Goal: Contribute content: Contribute content

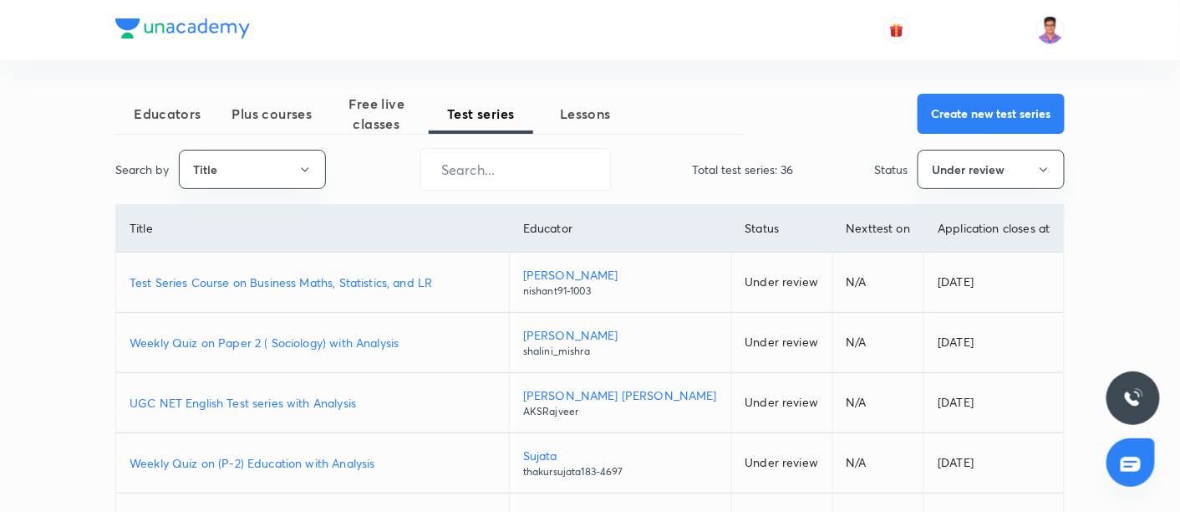
click at [248, 280] on p "Test Series Course on Business Maths, Statistics, and LR" at bounding box center [313, 282] width 366 height 18
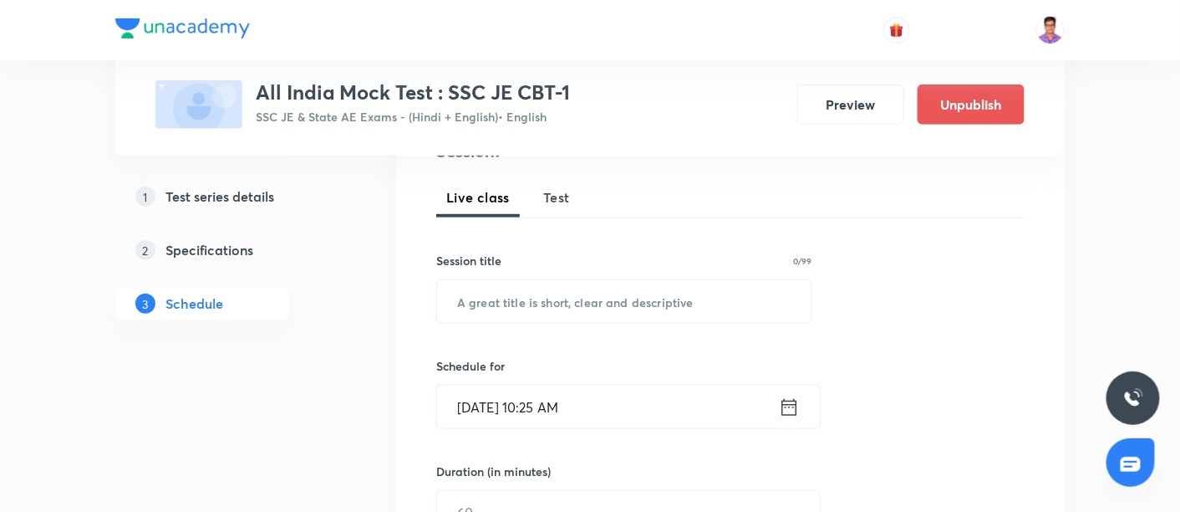
scroll to position [135, 0]
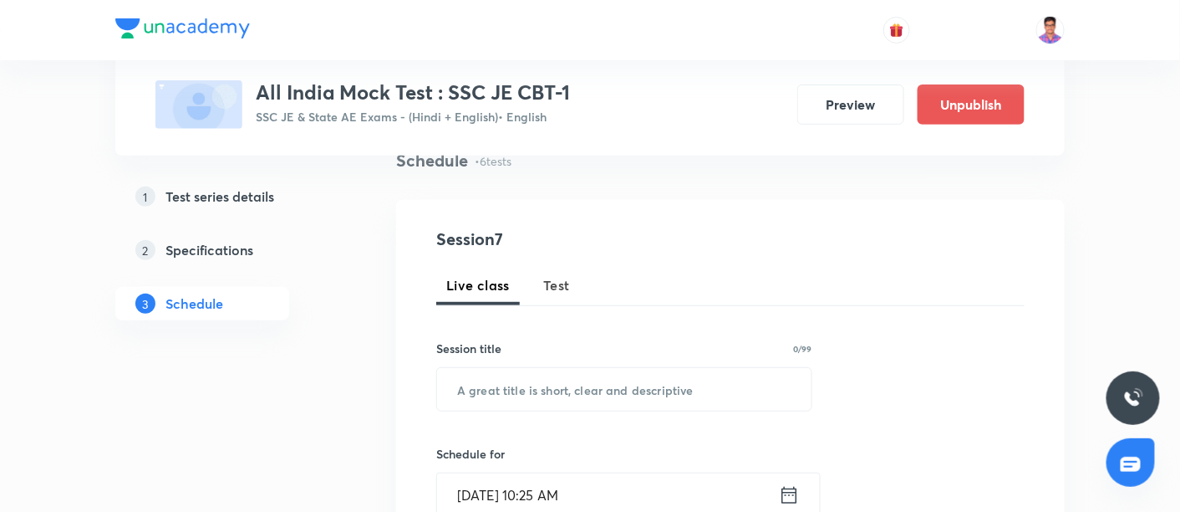
click at [212, 190] on h5 "Test series details" at bounding box center [219, 196] width 109 height 20
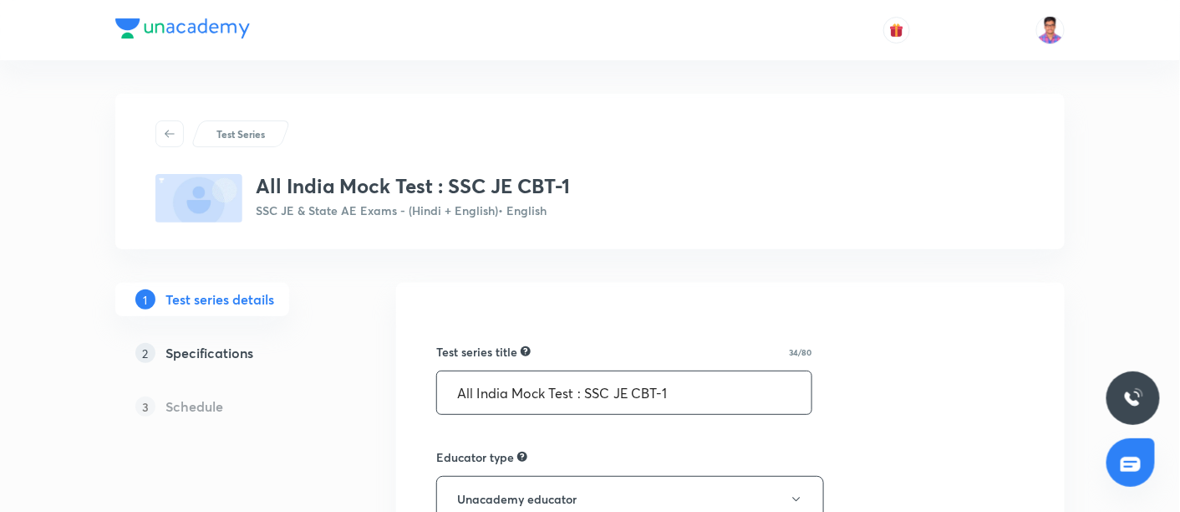
click at [664, 390] on input "All India Mock Test : SSC JE CBT-1" at bounding box center [624, 392] width 374 height 43
click at [630, 386] on input "All India Mock Test : SSC JE CBT - 1" at bounding box center [624, 392] width 374 height 43
type input "All India Mock Test : SSC JE 2025 CBT - 1"
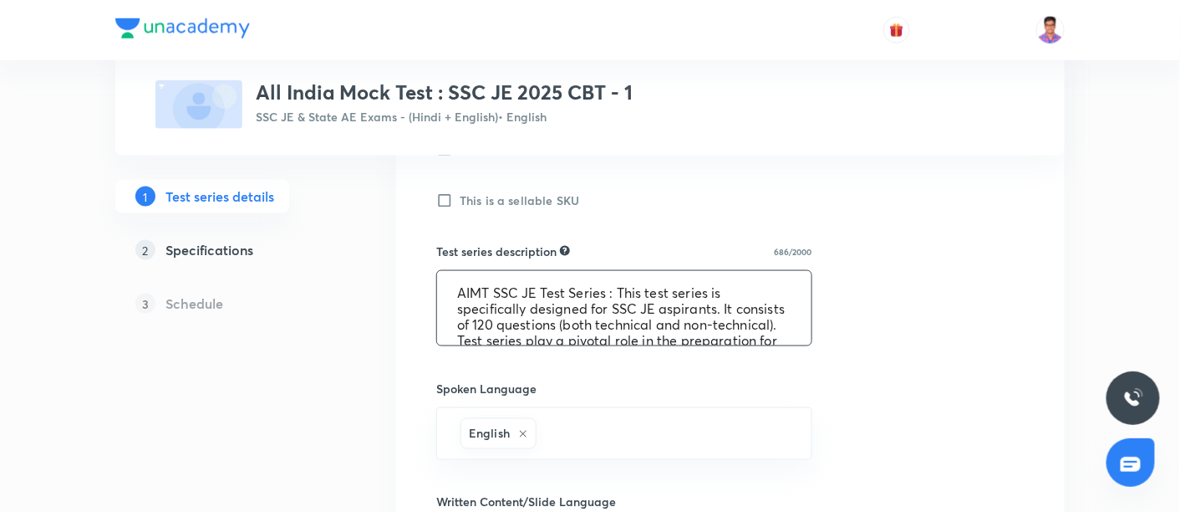
scroll to position [1, 0]
click at [589, 307] on textarea "AIMT SSC JE Test Series : This test series is specifically designed for SSC JE …" at bounding box center [624, 308] width 374 height 74
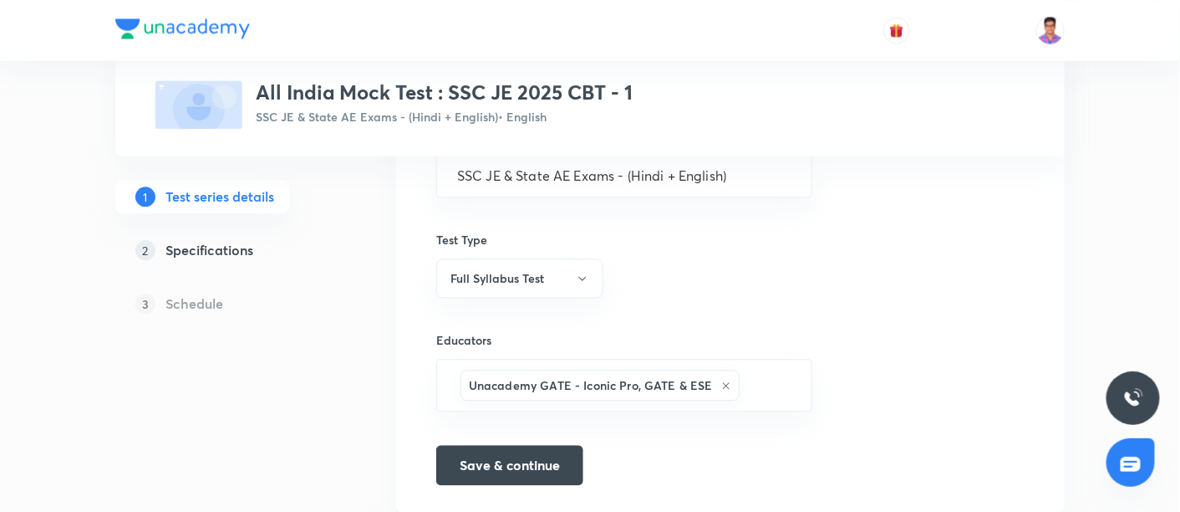
scroll to position [1120, 0]
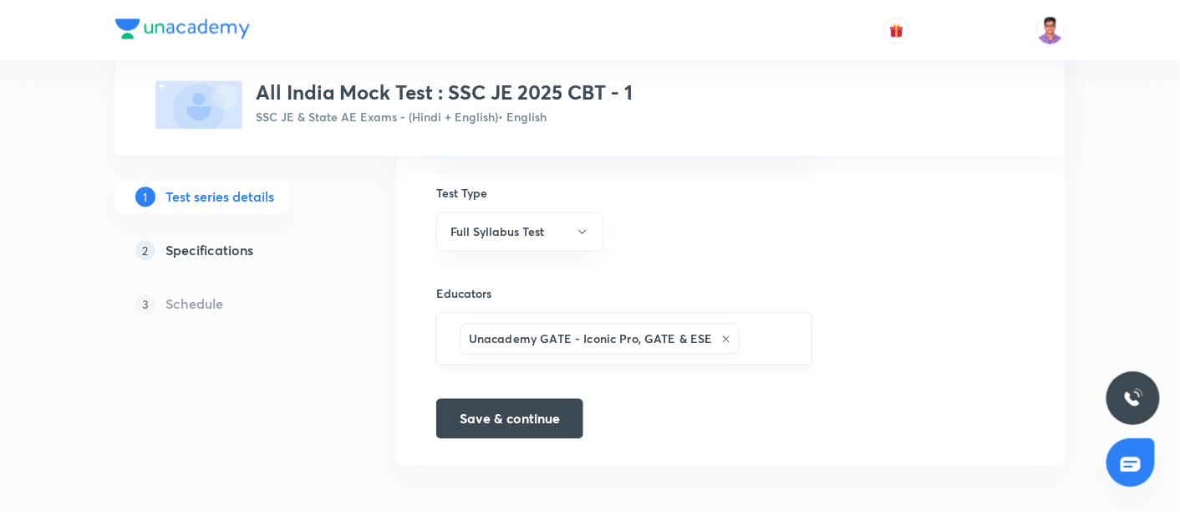
click at [723, 335] on icon at bounding box center [726, 338] width 7 height 7
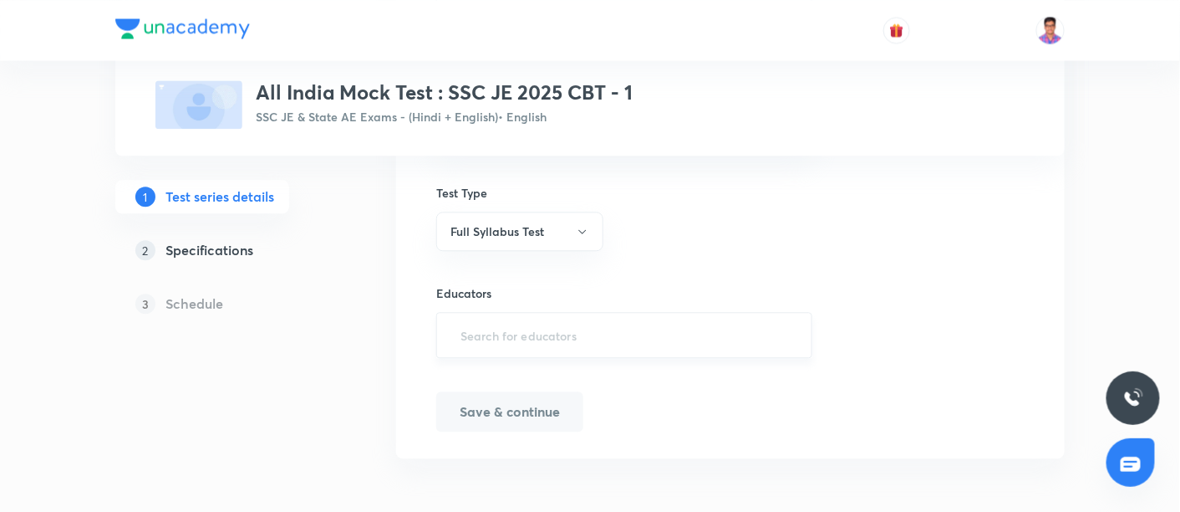
scroll to position [1114, 0]
click at [613, 333] on input "text" at bounding box center [624, 340] width 334 height 31
type input "ssc je"
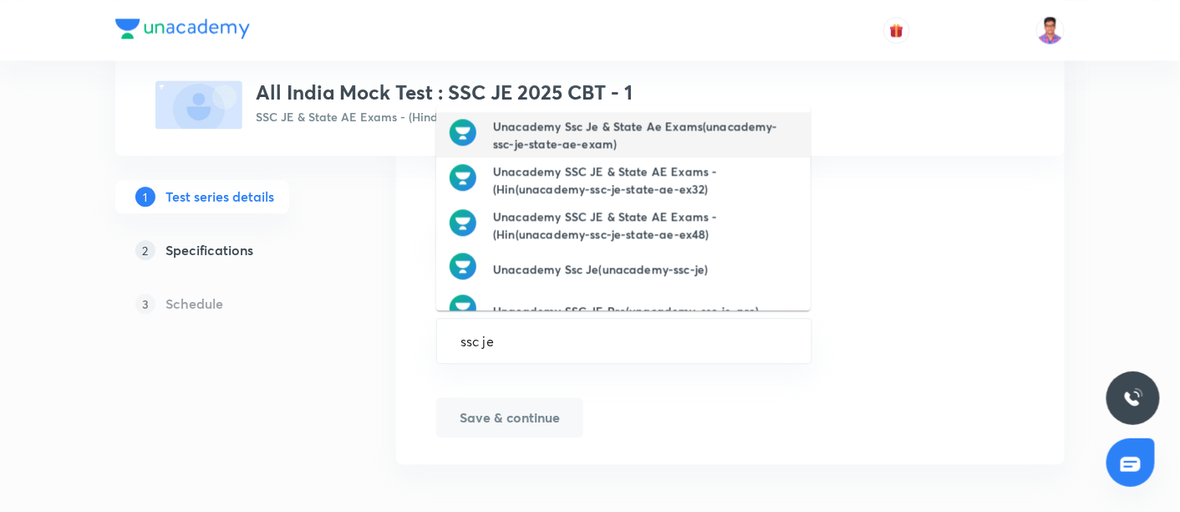
click at [557, 130] on h6 "Unacademy Ssc Je & State Ae Exams(unacademy-ssc-je-state-ae-exam)" at bounding box center [645, 134] width 304 height 35
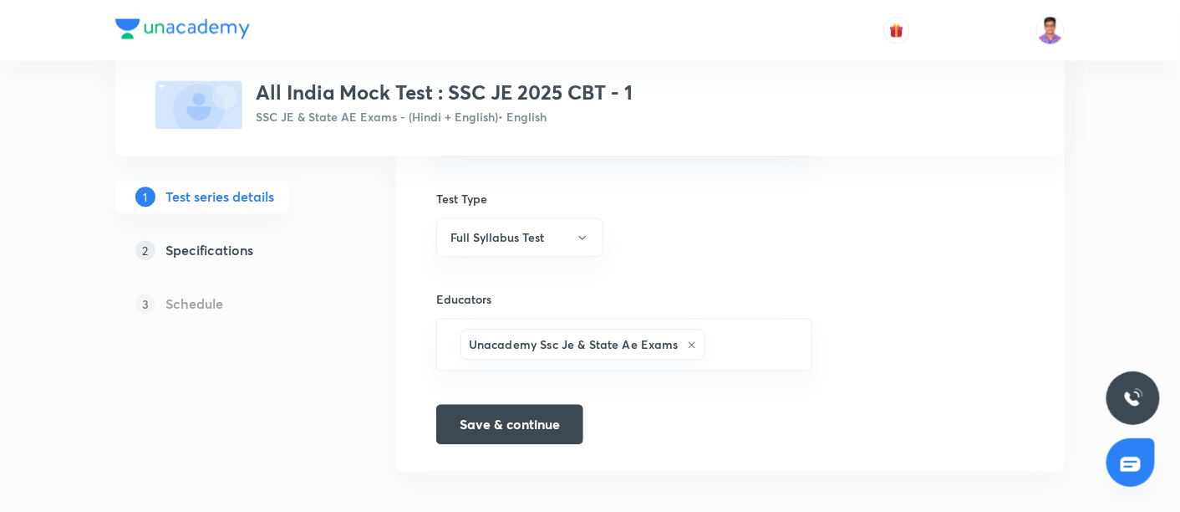
scroll to position [1120, 0]
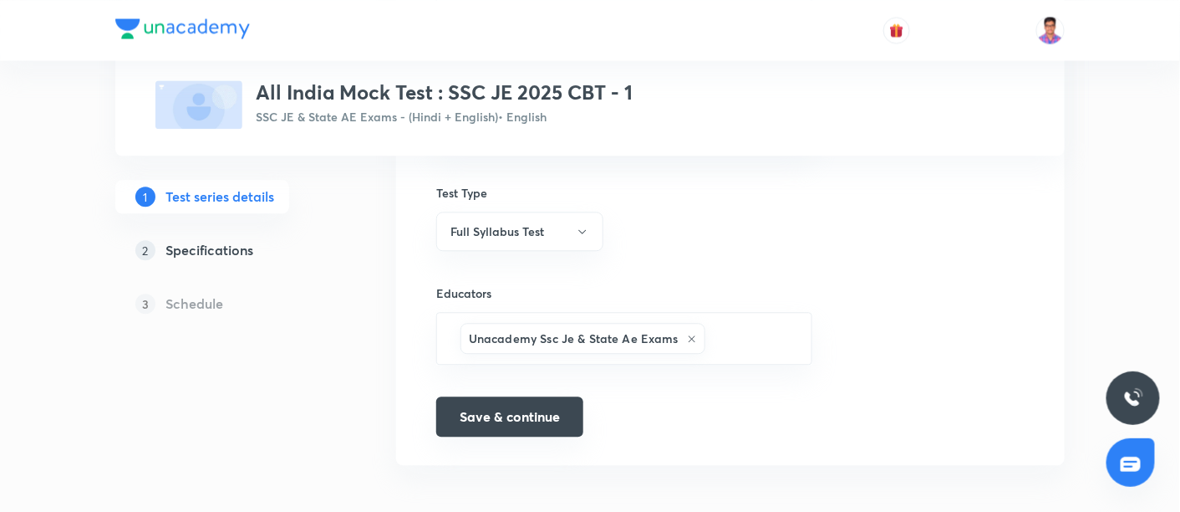
click at [508, 403] on button "Save & continue" at bounding box center [509, 416] width 147 height 40
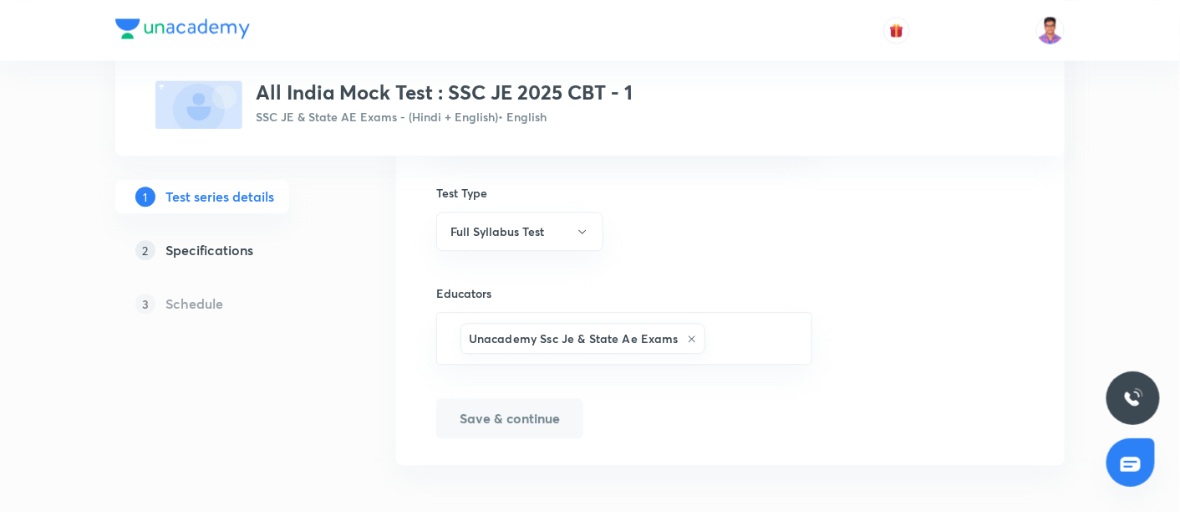
scroll to position [125, 0]
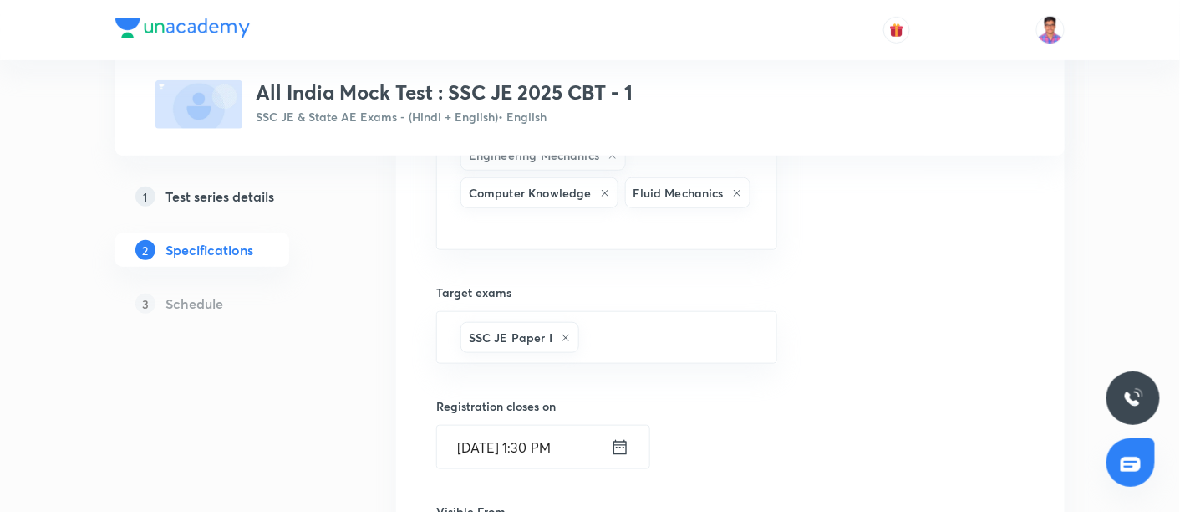
scroll to position [2808, 0]
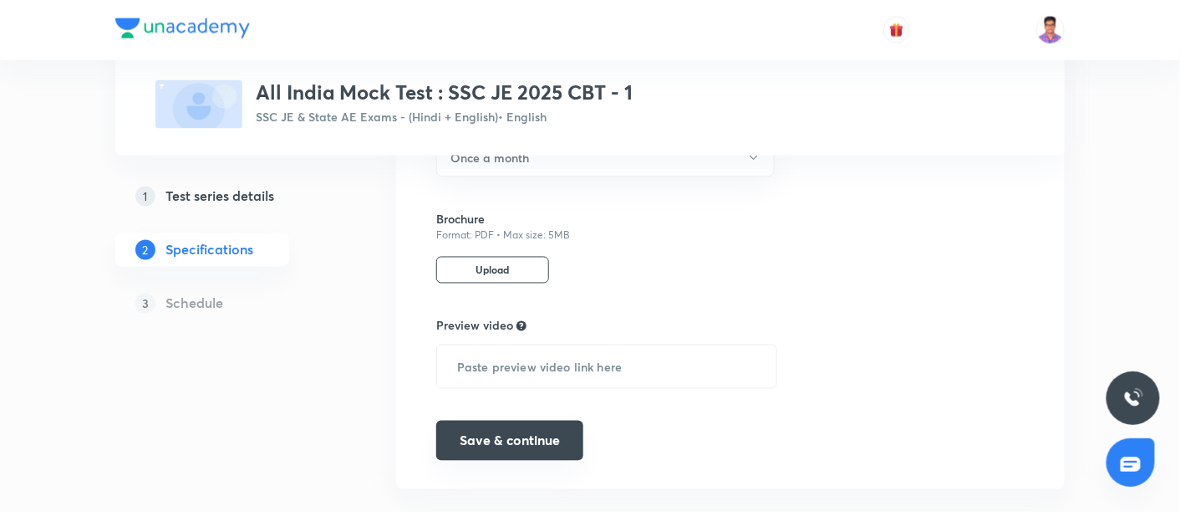
click at [538, 420] on button "Save & continue" at bounding box center [509, 440] width 147 height 40
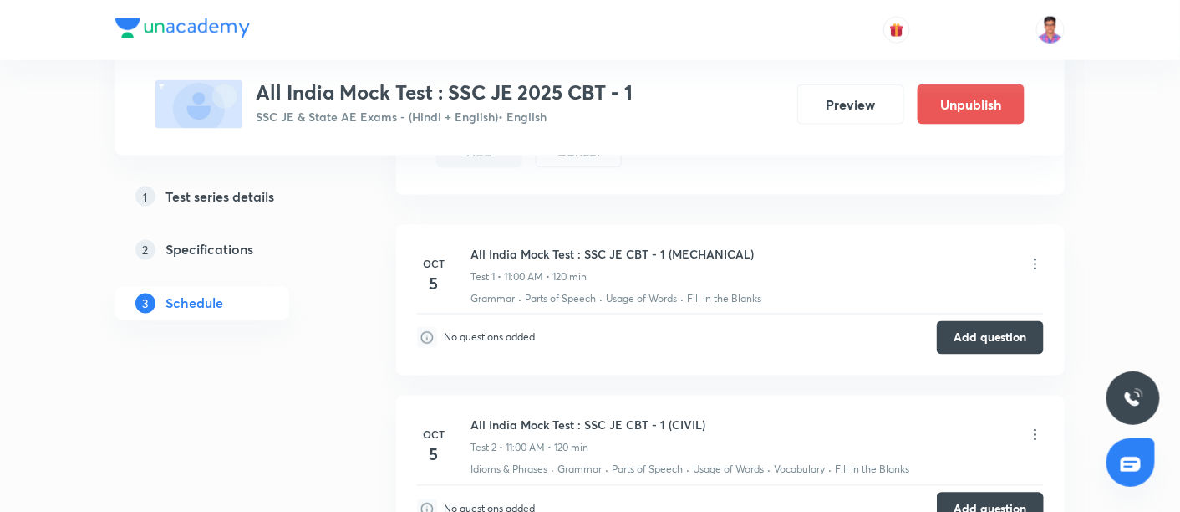
scroll to position [763, 0]
click at [1034, 259] on icon at bounding box center [1035, 263] width 17 height 17
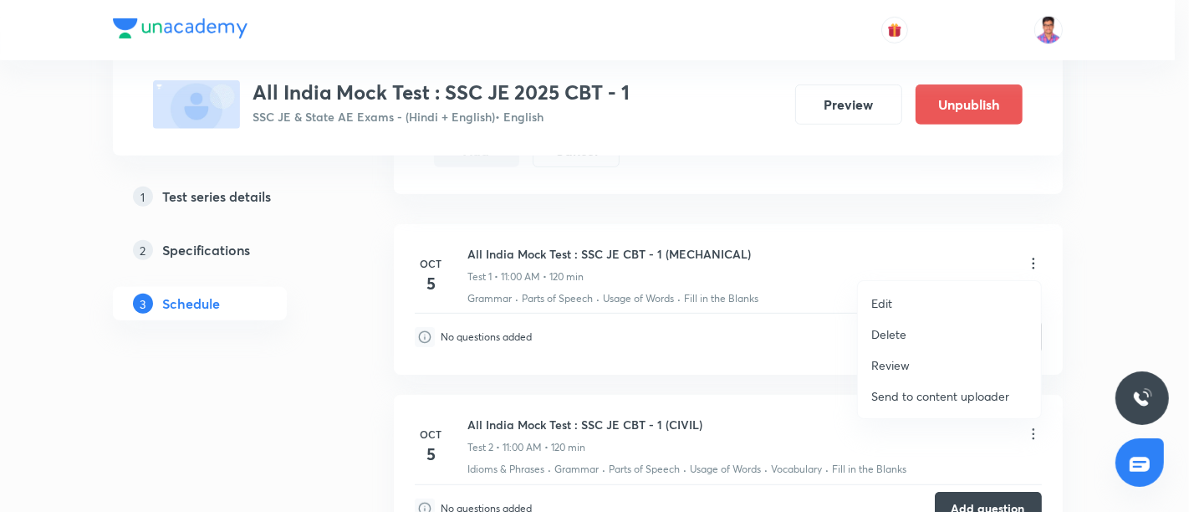
click at [882, 298] on p "Edit" at bounding box center [881, 303] width 21 height 18
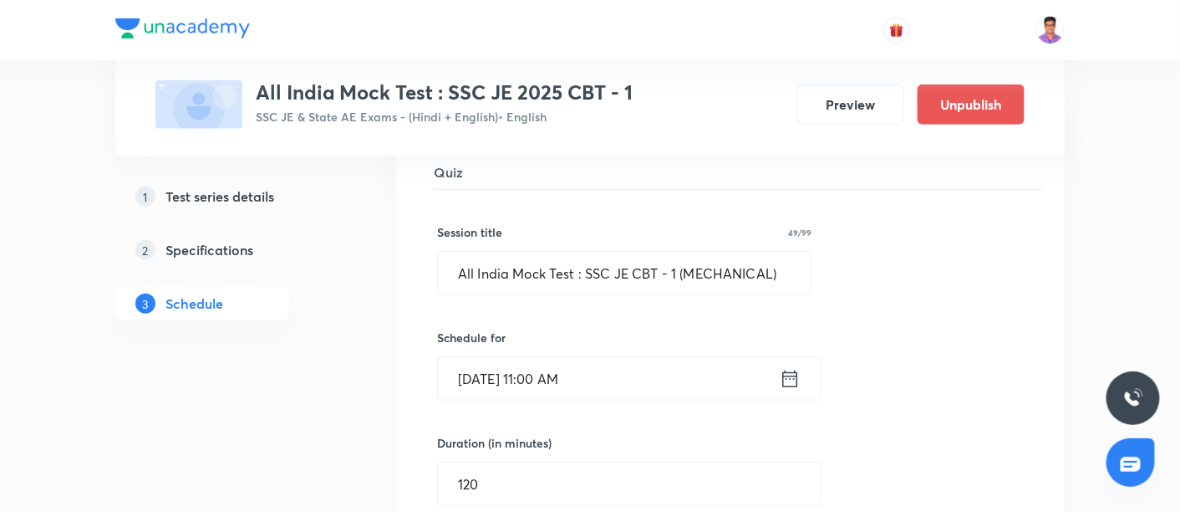
scroll to position [248, 0]
click at [637, 269] on input "All India Mock Test : SSC JE CBT - 1 (MECHANICAL)" at bounding box center [625, 273] width 374 height 43
drag, startPoint x: 715, startPoint y: 268, endPoint x: 857, endPoint y: 272, distance: 142.2
click at [857, 272] on div "Session title 54/99 All India Mock Test : SSC JE 2025 CBT - 1 (MECHANICAL) ​ Sc…" at bounding box center [730, 510] width 587 height 641
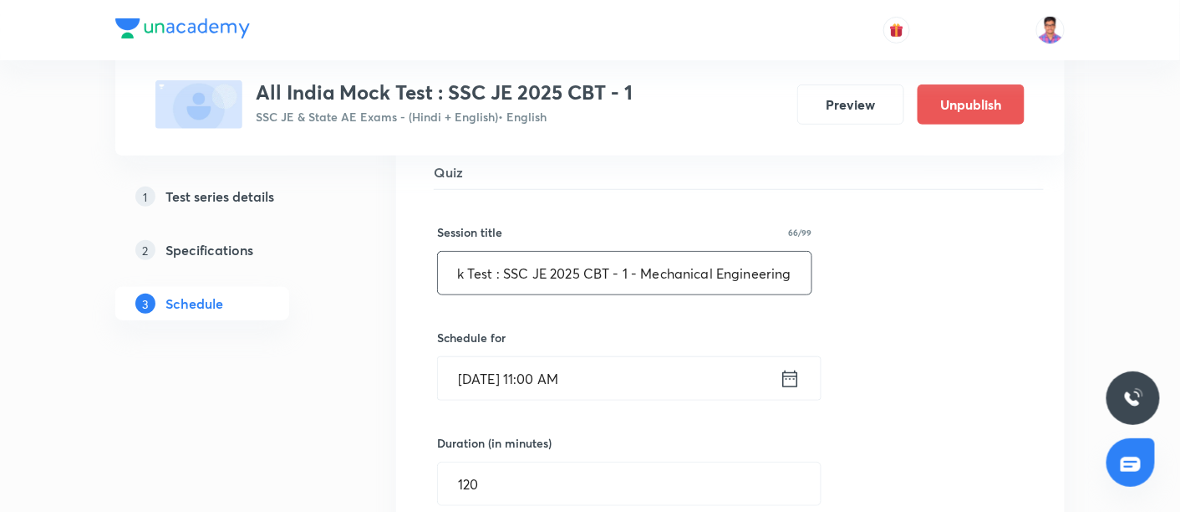
scroll to position [0, 0]
click at [765, 271] on input "All India Mock Test : SSC JE 2025 CBT - 1 - Mechanical Engineering" at bounding box center [625, 273] width 374 height 43
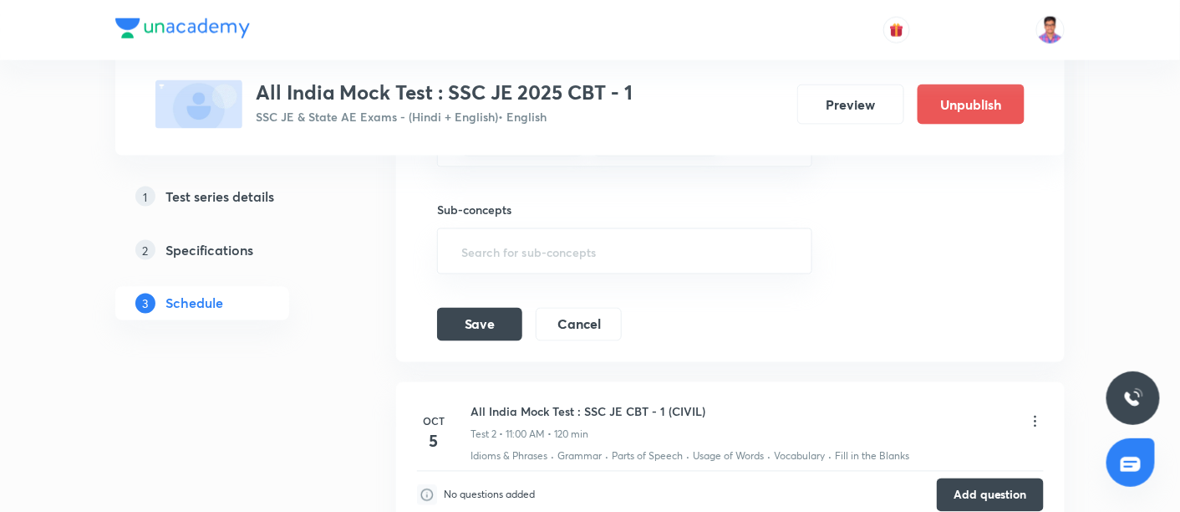
scroll to position [739, 0]
type input "All India Mock Test : SSC JE 2025 CBT - 1 - Mechanical Engineering"
click at [489, 313] on button "Save" at bounding box center [479, 321] width 85 height 33
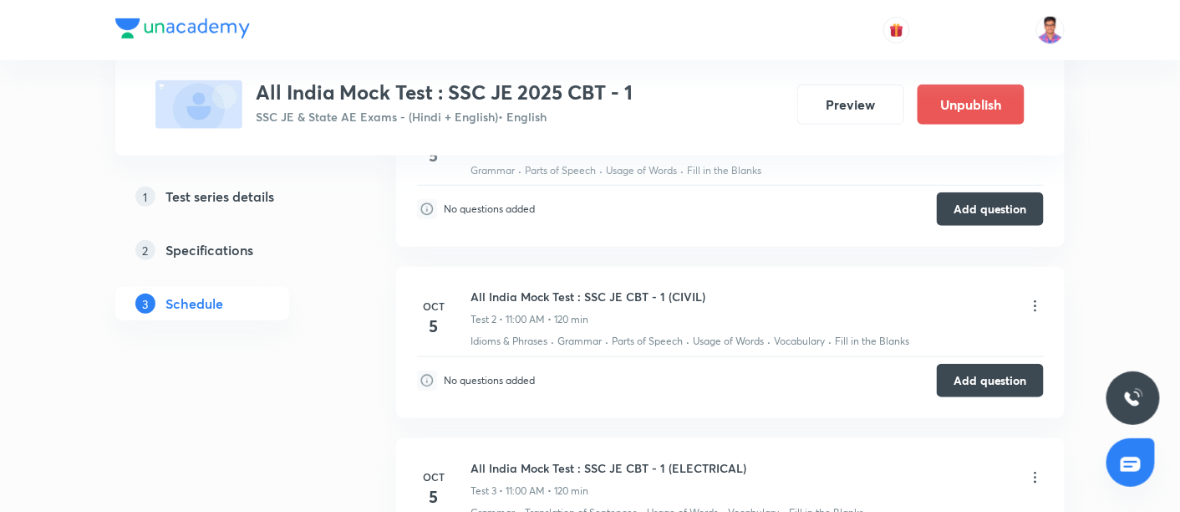
scroll to position [355, 0]
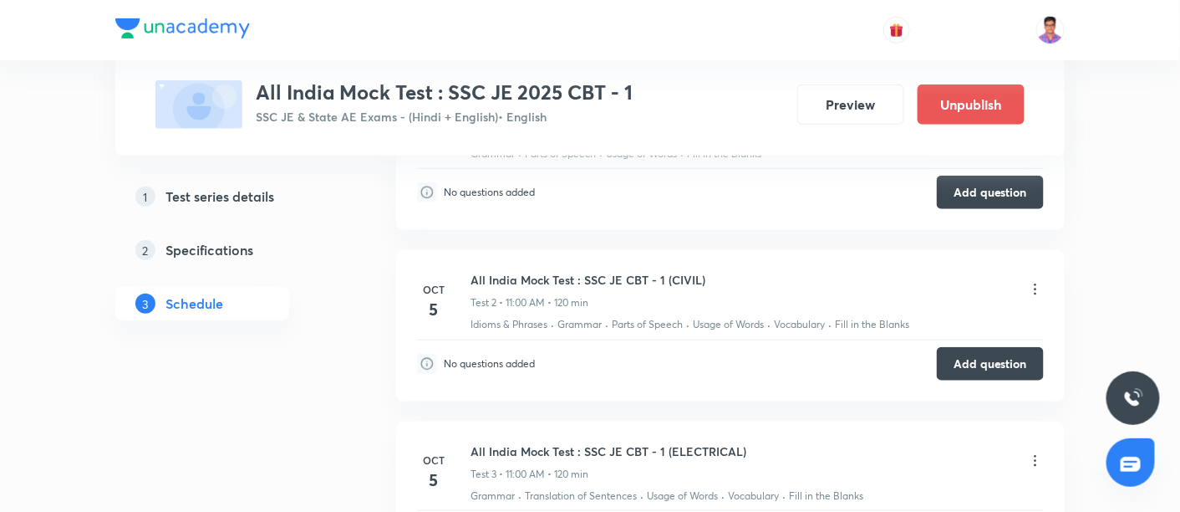
click at [1033, 285] on icon at bounding box center [1035, 289] width 17 height 17
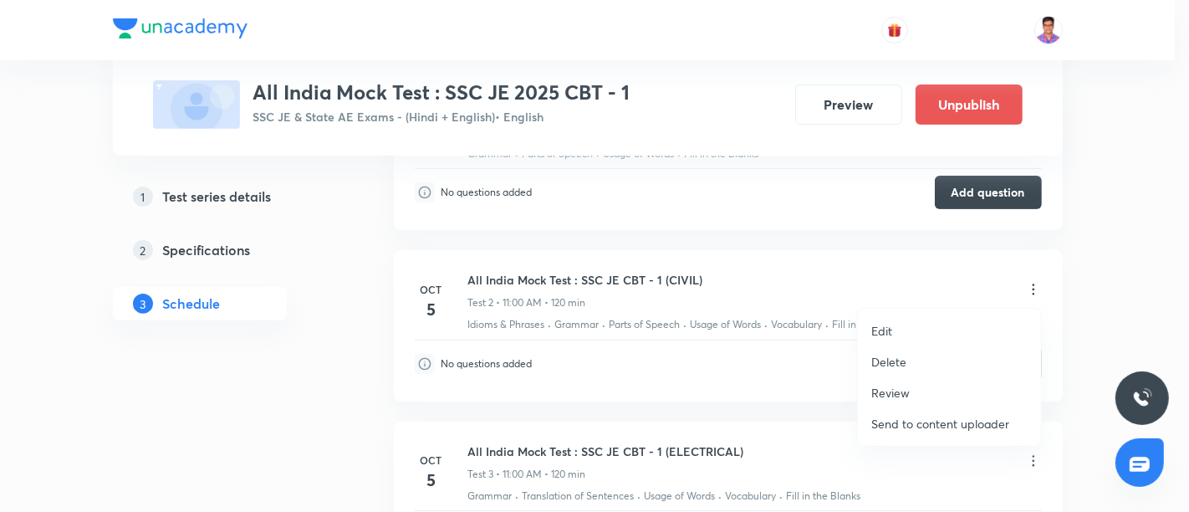
click at [881, 328] on p "Edit" at bounding box center [881, 331] width 21 height 18
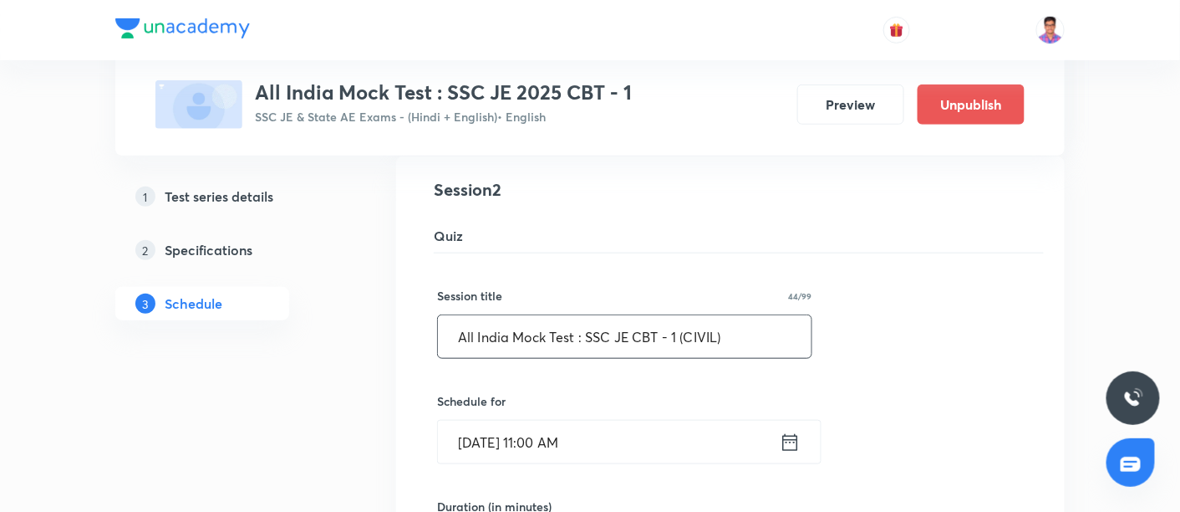
click at [719, 335] on input "All India Mock Test : SSC JE CBT - 1 (CIVIL)" at bounding box center [625, 336] width 374 height 43
paste input "2025 CBT - 1 - Mechanical Engineering"
click at [675, 330] on input "All India Mock Test : SSC JE 2025 CBT - 1 - Mechanical Engineering" at bounding box center [625, 336] width 374 height 43
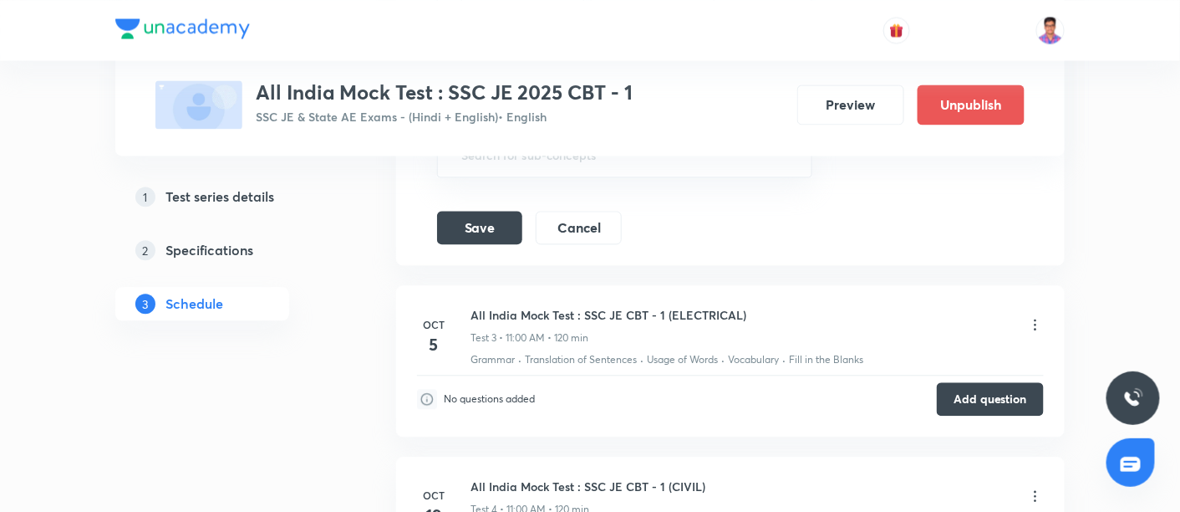
scroll to position [1046, 0]
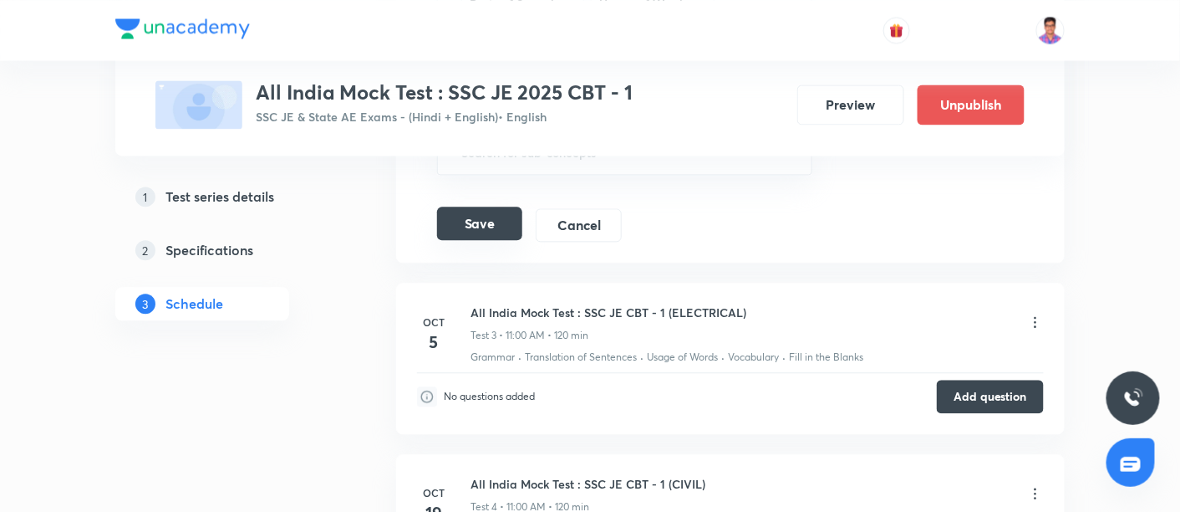
type input "All India Mock Test : SSC JE 2025 CBT - 1 - Civil Engineering"
click at [473, 221] on button "Save" at bounding box center [479, 222] width 85 height 33
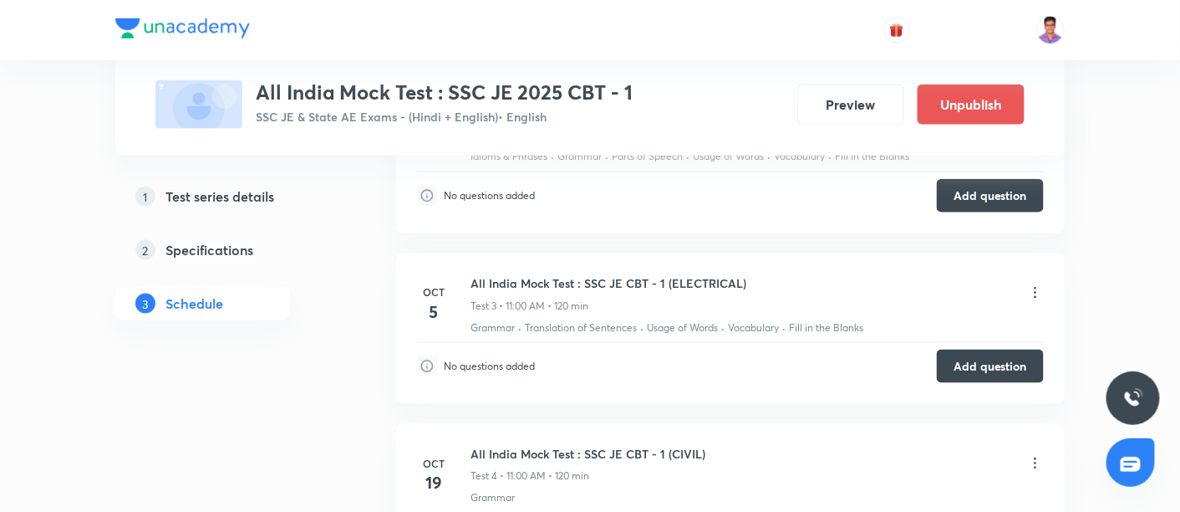
scroll to position [519, 0]
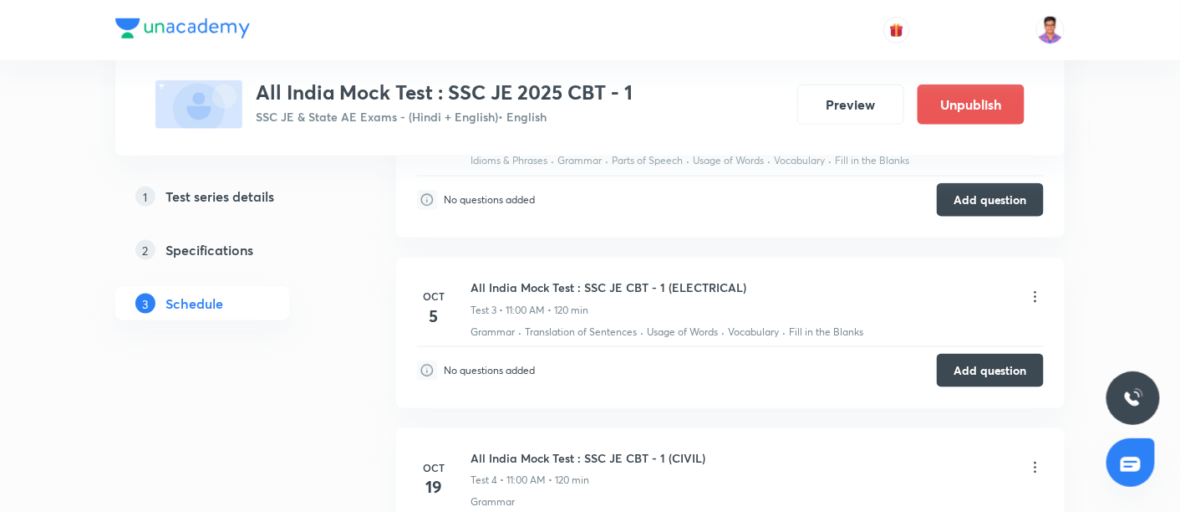
click at [1036, 292] on icon at bounding box center [1035, 296] width 17 height 17
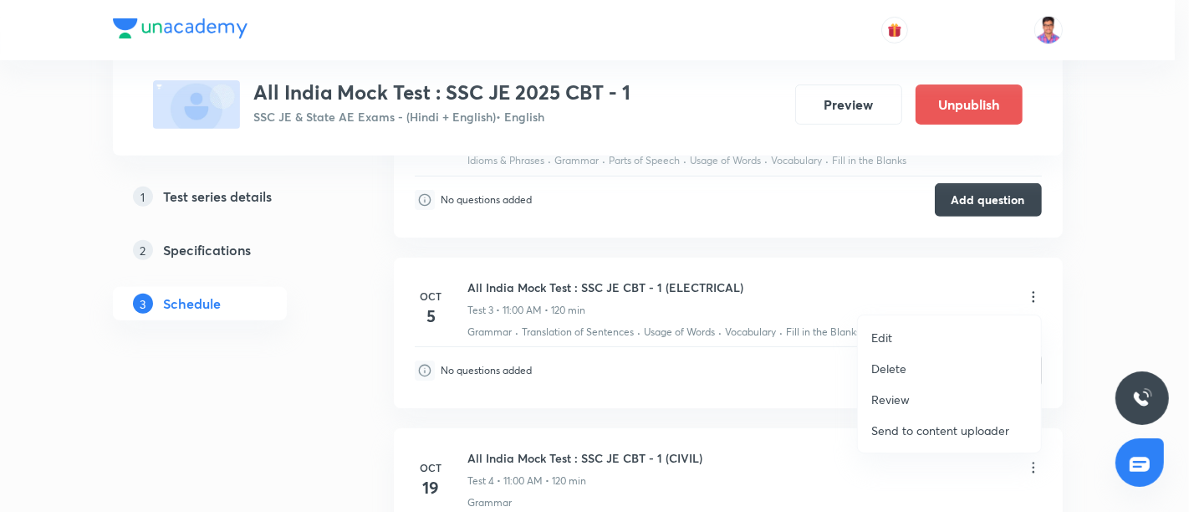
click at [878, 333] on p "Edit" at bounding box center [881, 337] width 21 height 18
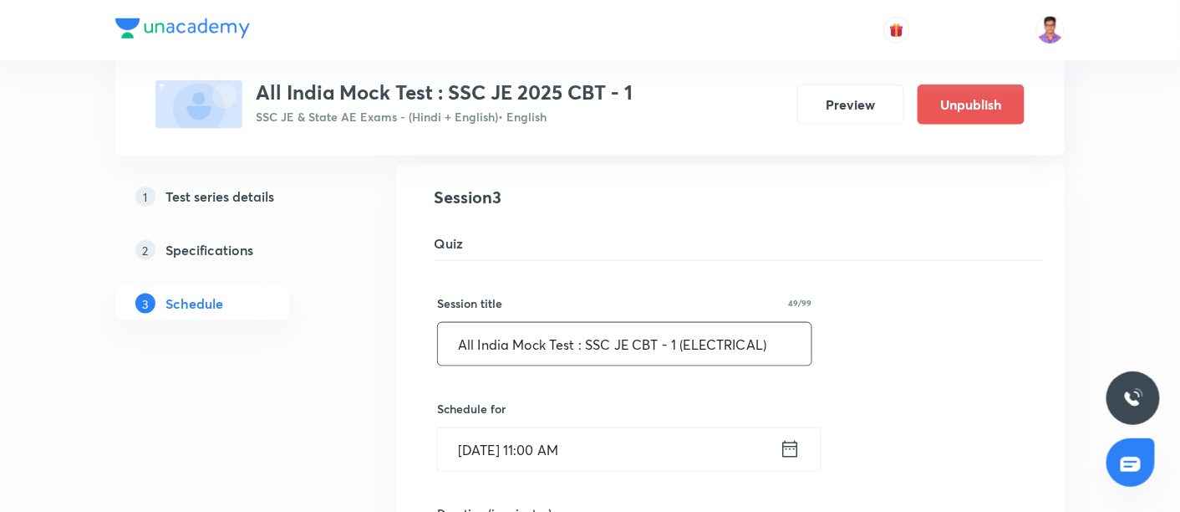
click at [701, 340] on input "All India Mock Test : SSC JE CBT - 1 (ELECTRICAL)" at bounding box center [625, 344] width 374 height 43
paste input "2025 CBT - 1 - Mechanical Engineering"
click at [680, 342] on input "All India Mock Test : SSC JE 2025 CBT - 1 - Mechanical Engineering" at bounding box center [625, 344] width 374 height 43
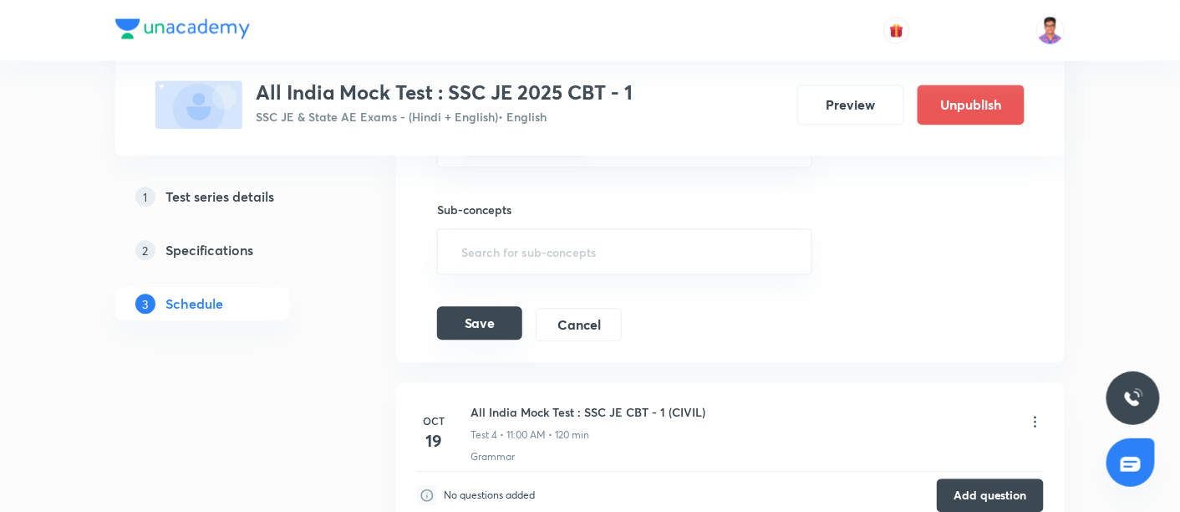
scroll to position [1119, 0]
type input "All India Mock Test : SSC JE 2025 CBT - 1 - Electrical Engineering"
click at [487, 321] on button "Save" at bounding box center [479, 320] width 85 height 33
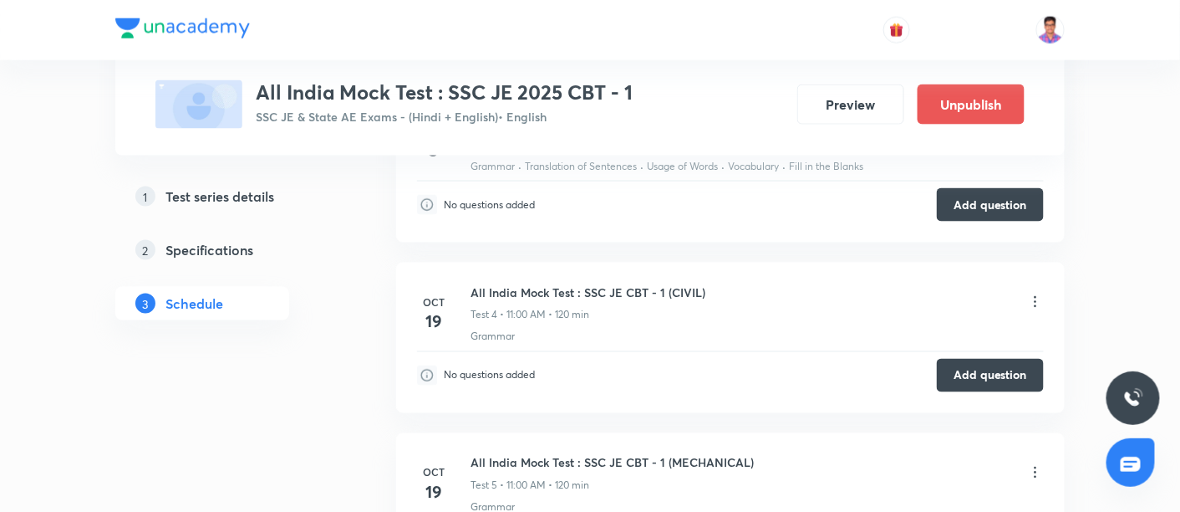
scroll to position [713, 0]
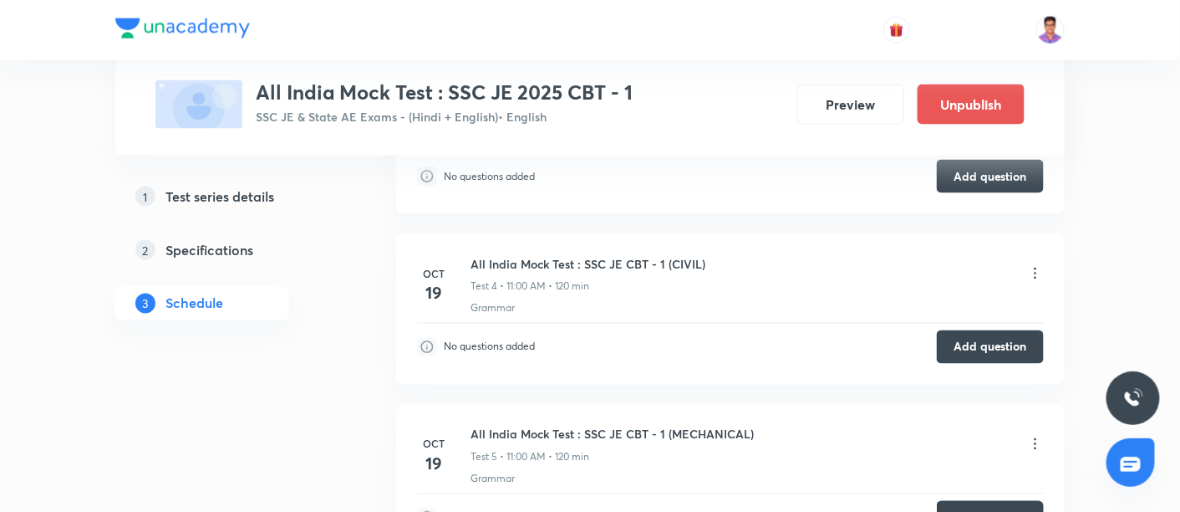
click at [1036, 276] on icon at bounding box center [1035, 273] width 17 height 17
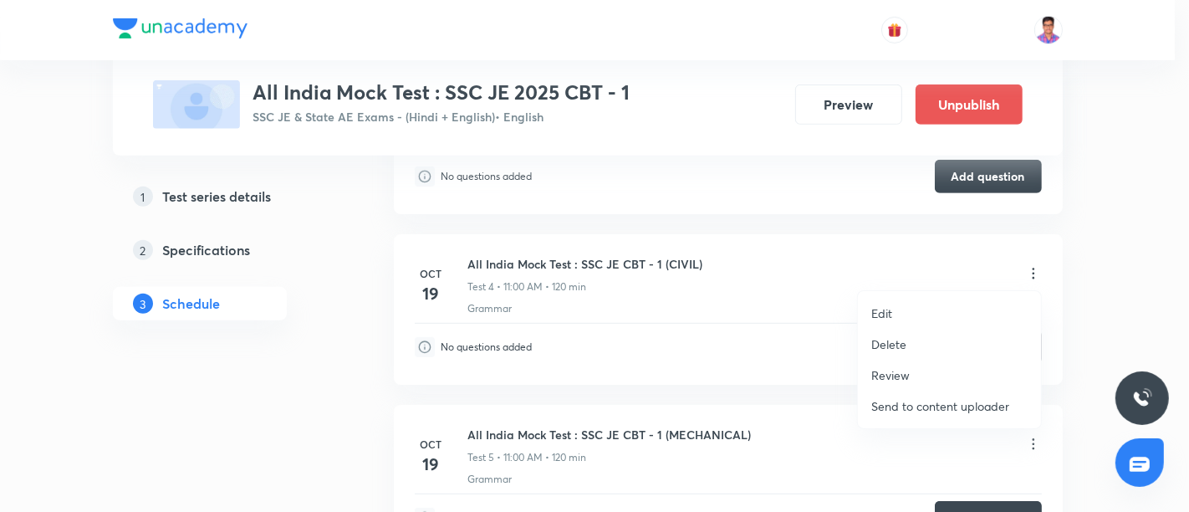
click at [883, 309] on p "Edit" at bounding box center [881, 313] width 21 height 18
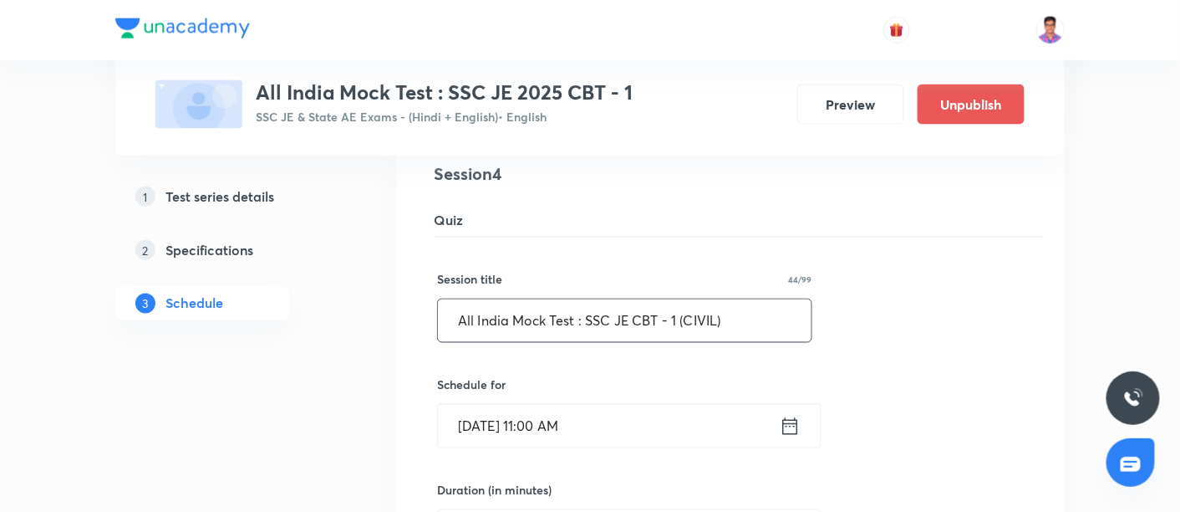
click at [680, 321] on input "All India Mock Test : SSC JE CBT - 1 (CIVIL)" at bounding box center [625, 320] width 374 height 43
paste input "2025 CBT - 1 - Mechanical Engineering"
click at [675, 316] on input "All India Mock Test : SSC JE 2025 CBT - 1 - Mechanical Engineering" at bounding box center [625, 320] width 374 height 43
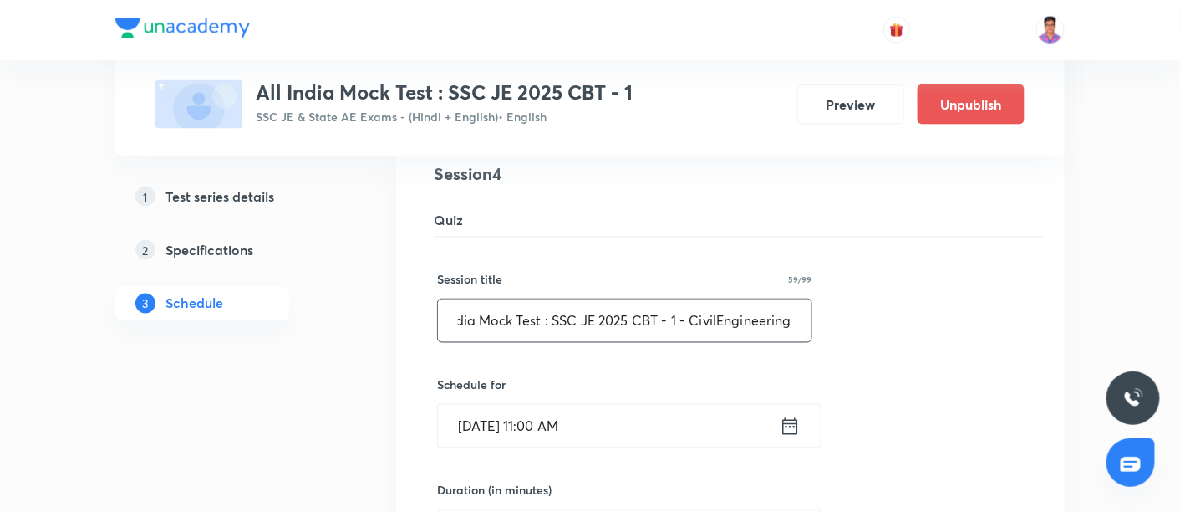
scroll to position [0, 18]
type input "All India Mock Test : SSC JE 2025 CBT - 1 - Civil Engineering"
click at [675, 316] on input "All India Mock Test : SSC JE 2025 CBT - 1 - Civil Engineering" at bounding box center [625, 320] width 374 height 43
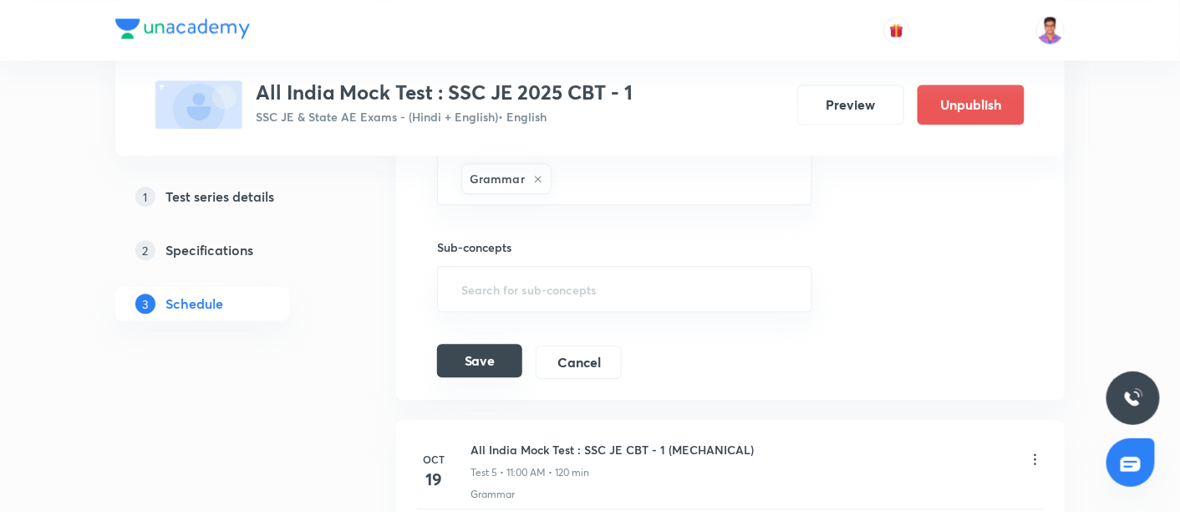
scroll to position [1205, 0]
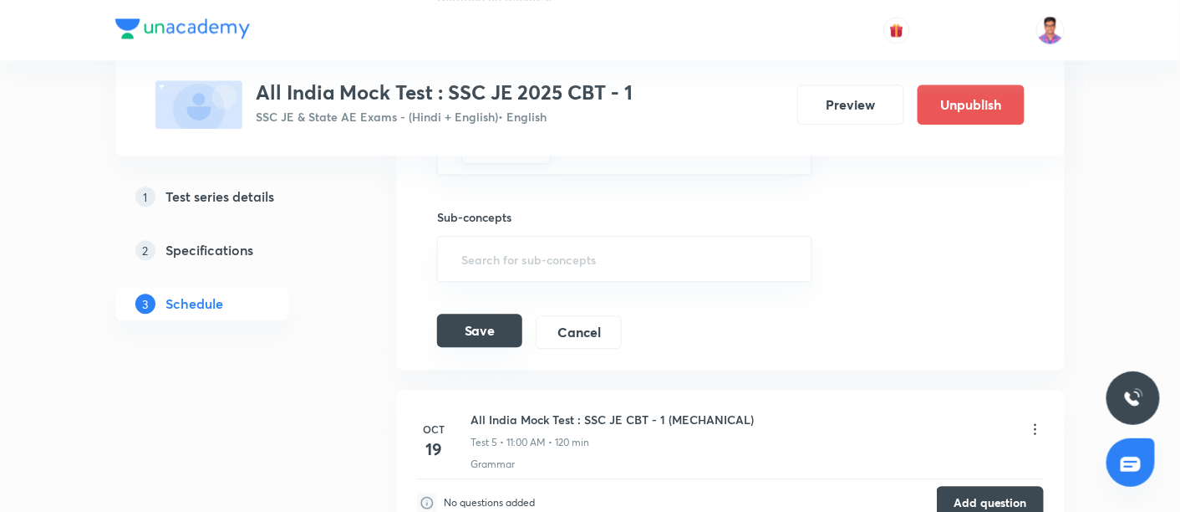
click at [464, 325] on button "Save" at bounding box center [479, 329] width 85 height 33
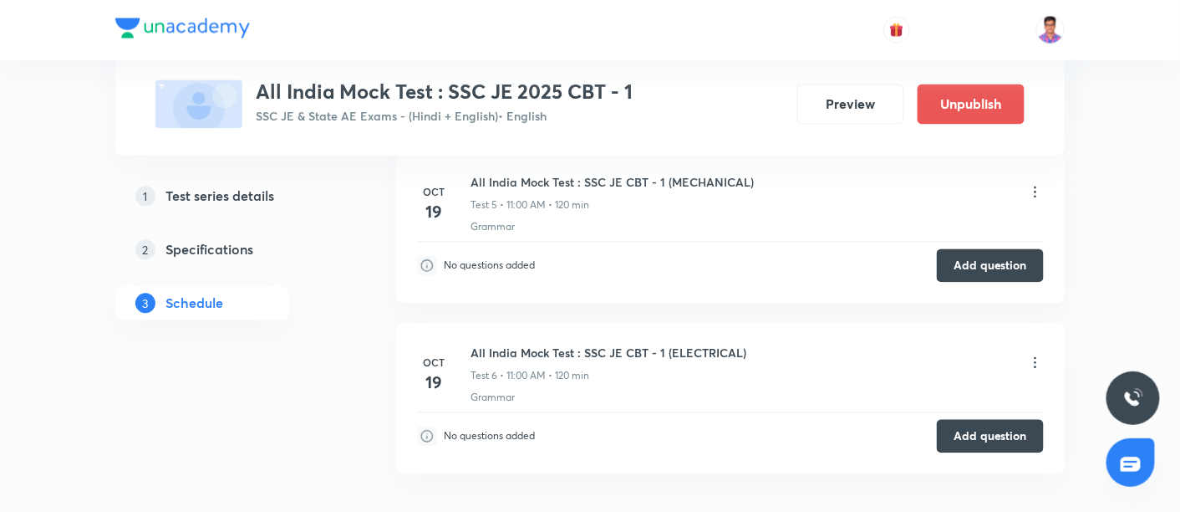
scroll to position [877, 0]
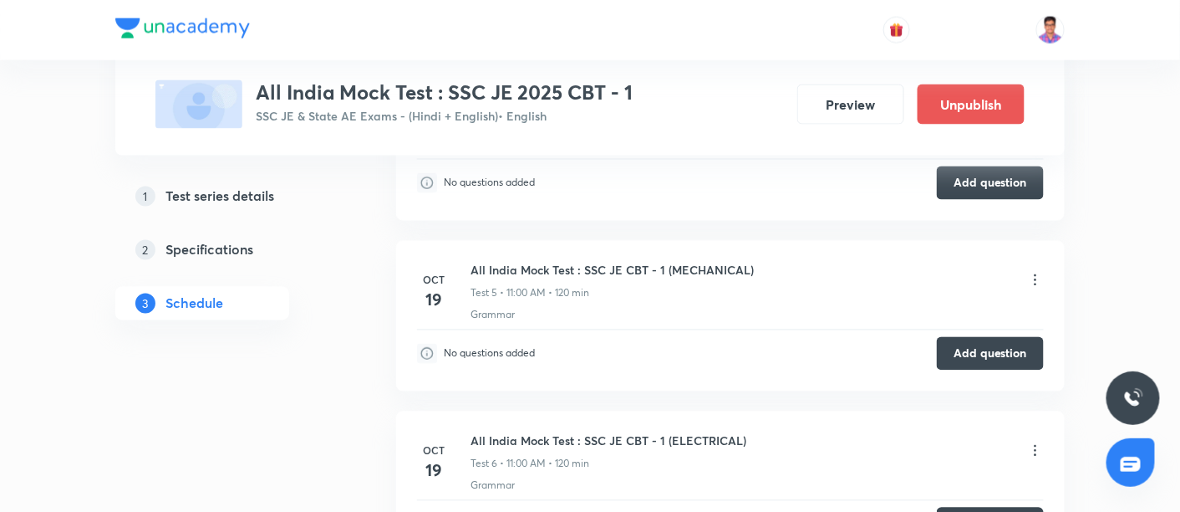
click at [1034, 272] on icon at bounding box center [1035, 280] width 17 height 17
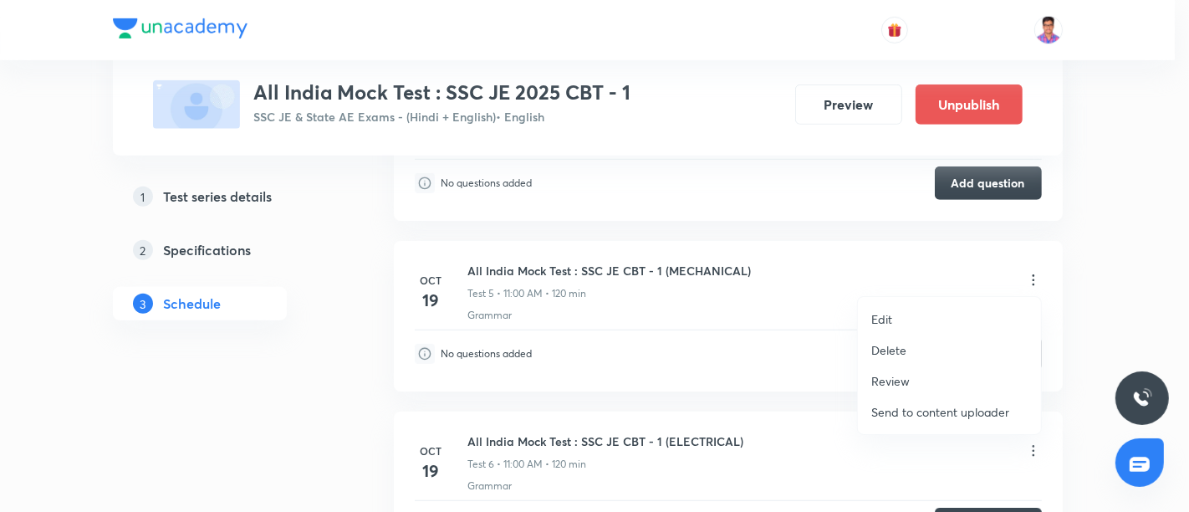
click at [881, 313] on p "Edit" at bounding box center [881, 319] width 21 height 18
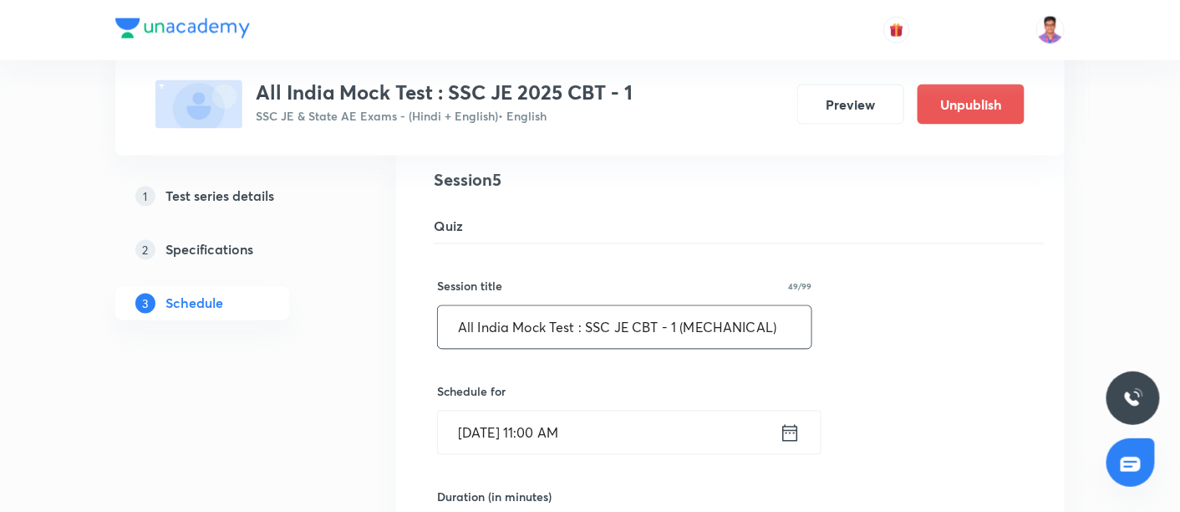
click at [634, 314] on input "All India Mock Test : SSC JE CBT - 1 (MECHANICAL)" at bounding box center [625, 327] width 374 height 43
paste input "2025 CBT - 1 - Mechanical Engineering"
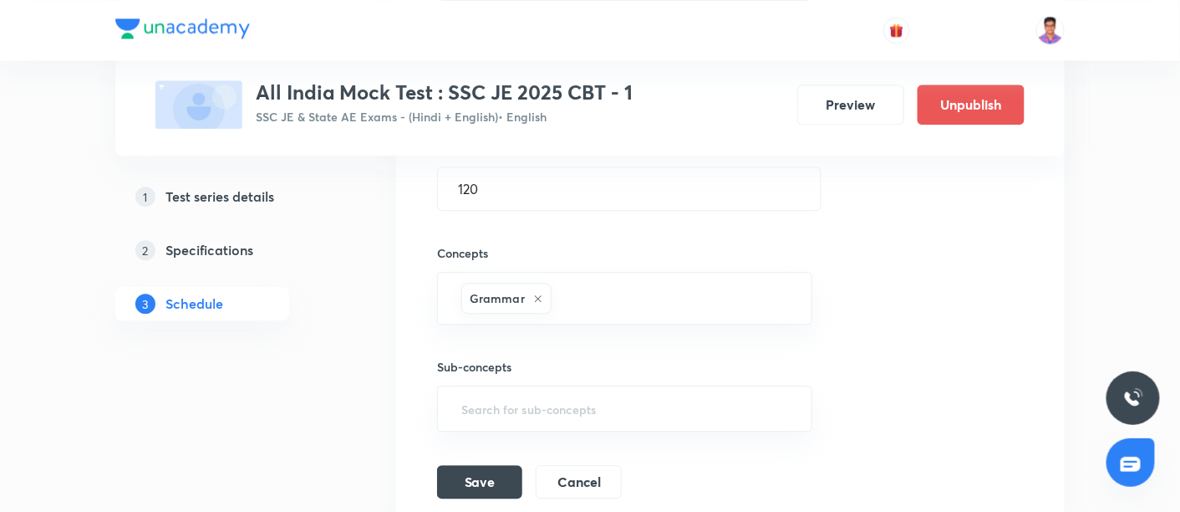
scroll to position [1235, 0]
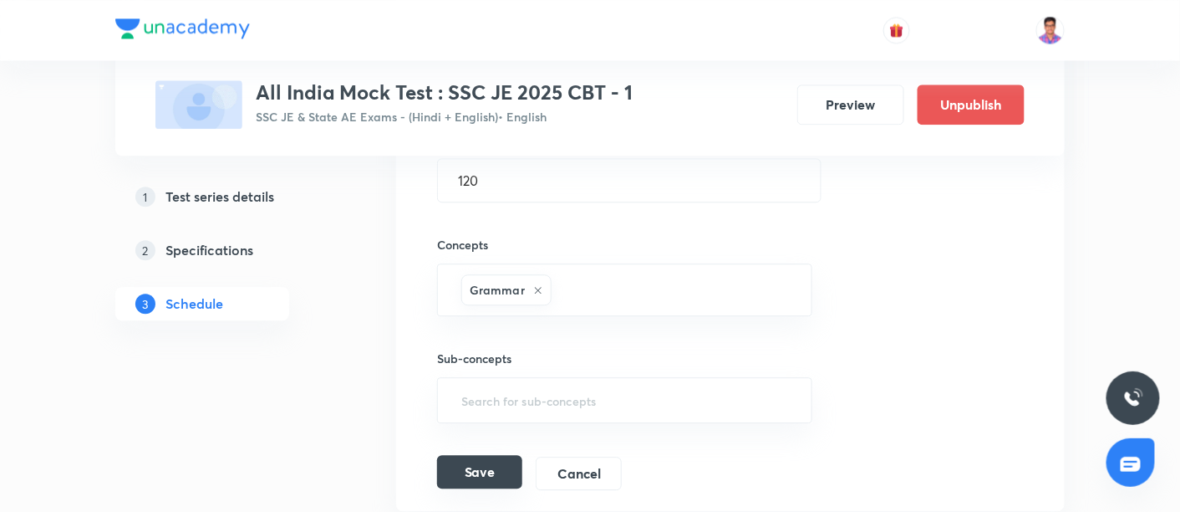
type input "All India Mock Test : SSC JE 2025 CBT - 1 - Mechanical Engineering"
click at [440, 465] on button "Save" at bounding box center [479, 471] width 85 height 33
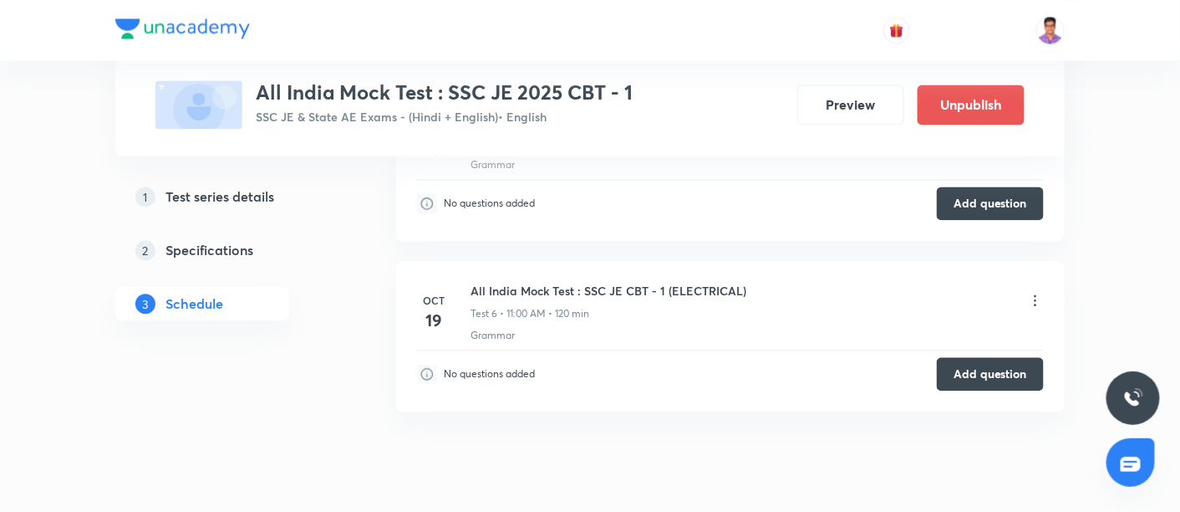
scroll to position [1028, 0]
click at [1033, 294] on icon at bounding box center [1035, 299] width 17 height 17
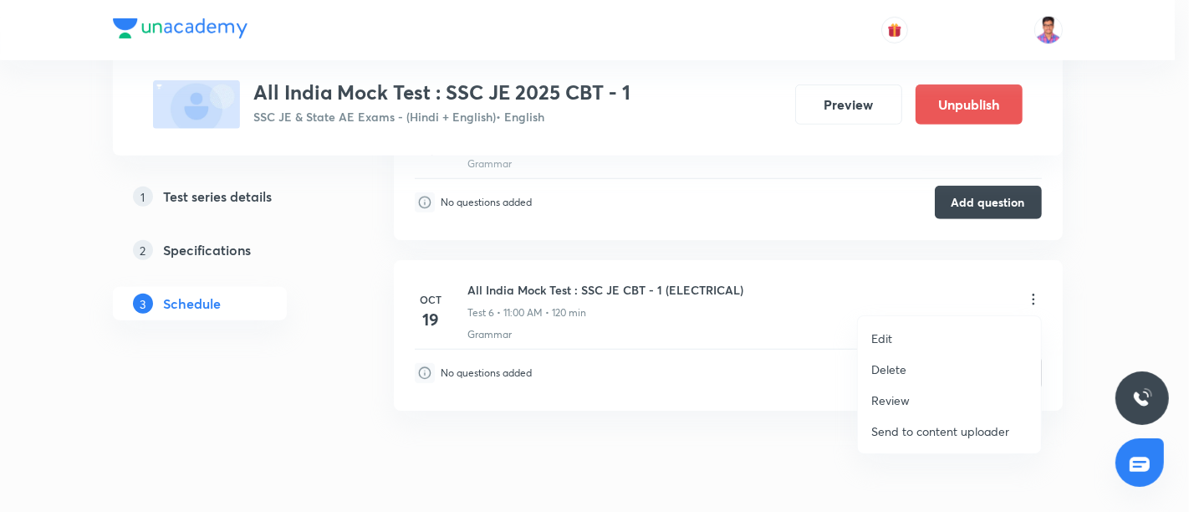
click at [871, 337] on p "Edit" at bounding box center [881, 338] width 21 height 18
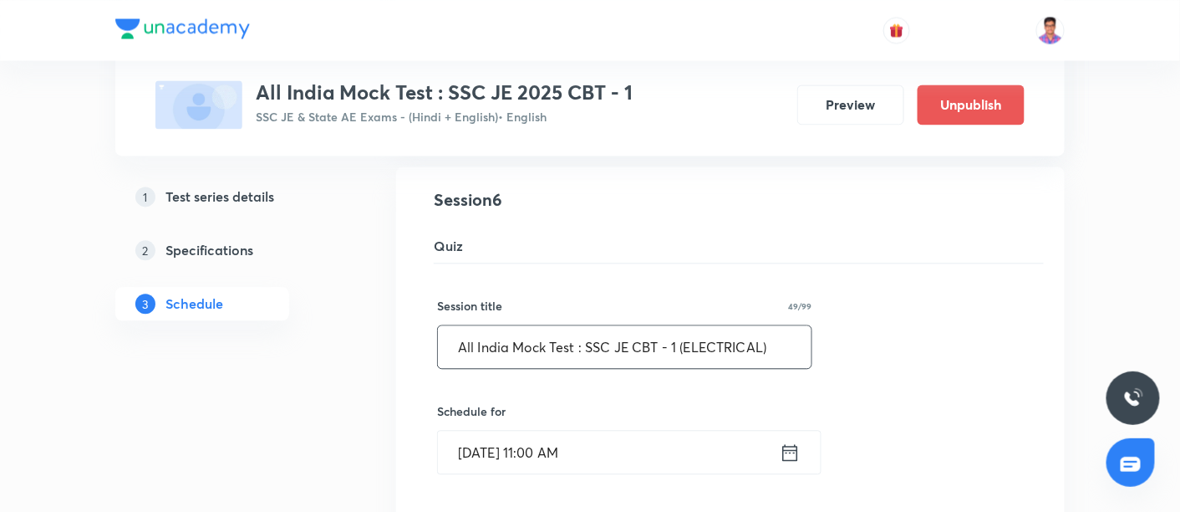
click at [611, 337] on input "All India Mock Test : SSC JE CBT - 1 (ELECTRICAL)" at bounding box center [625, 346] width 374 height 43
paste input "2025 CBT - 1 - Mechanical Engineering"
click at [659, 338] on input "All India Mock Test : SSC JE 2025 CBT - 1 - Mechanical Engineering" at bounding box center [625, 346] width 374 height 43
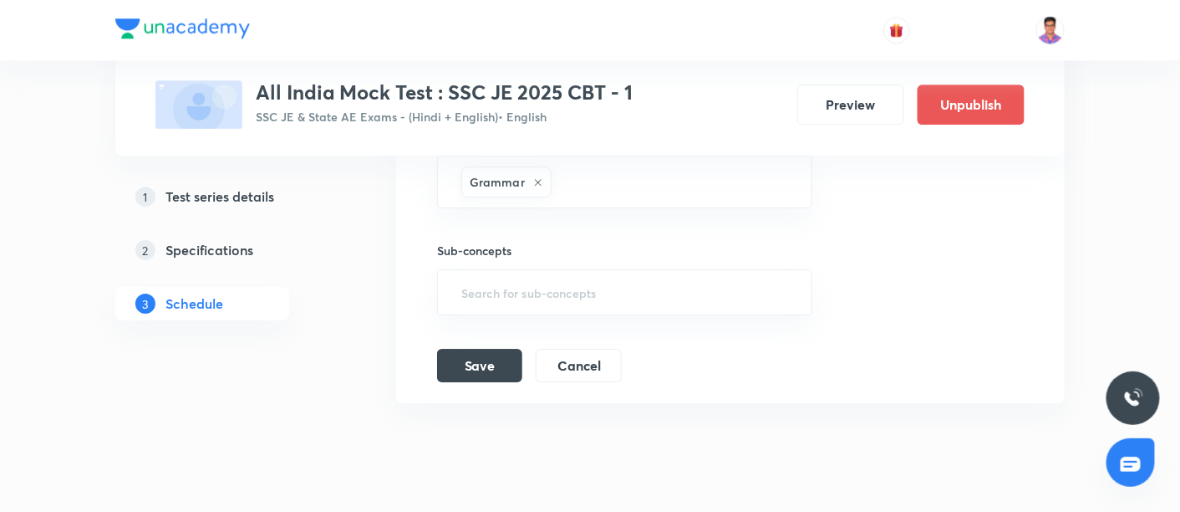
scroll to position [1542, 0]
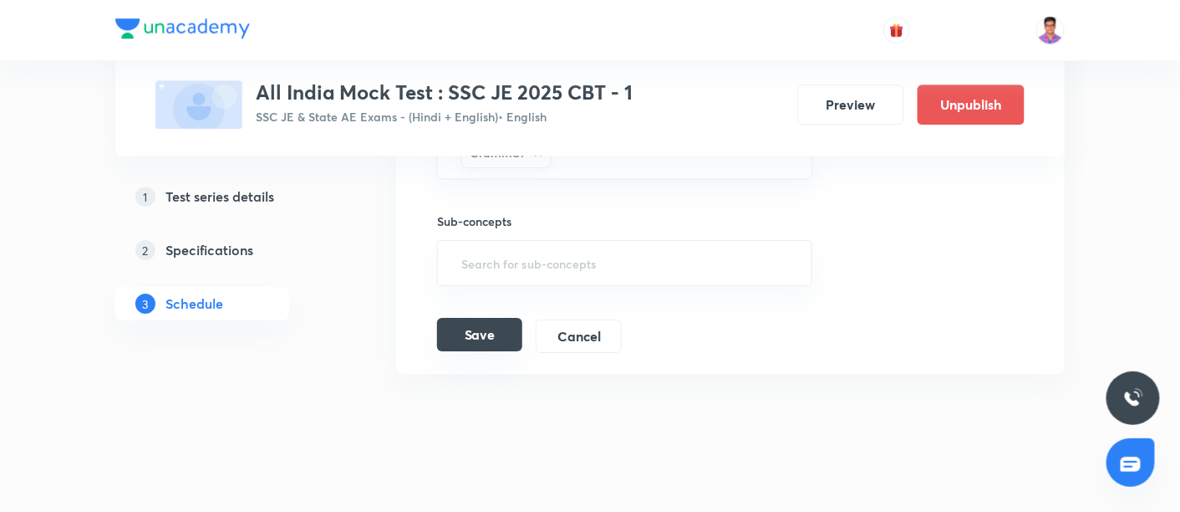
type input "All India Mock Test : SSC JE 2025 CBT - 1 - Electrical Engineering"
click at [456, 339] on button "Save" at bounding box center [479, 334] width 85 height 33
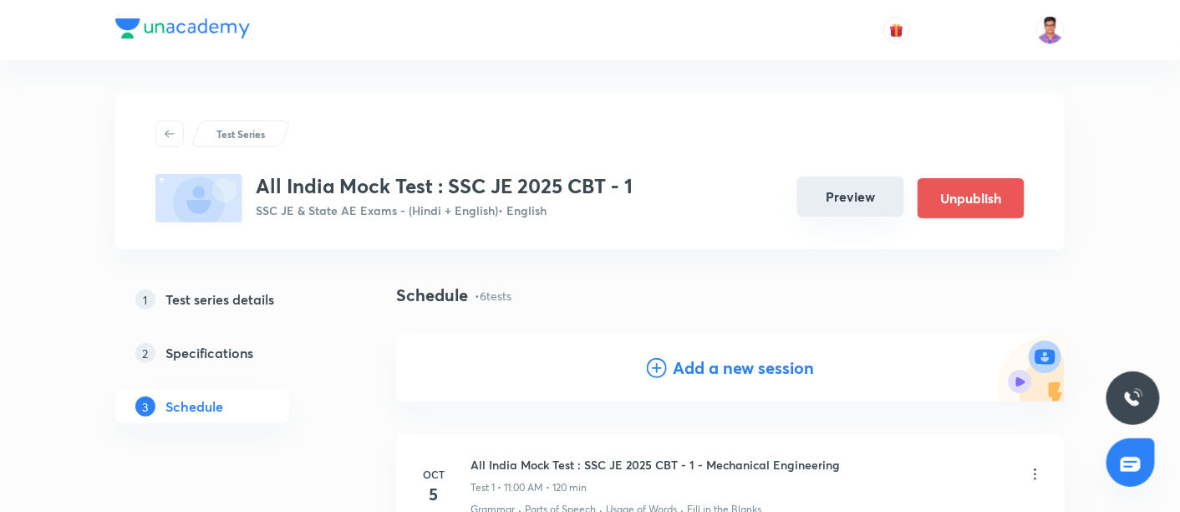
click at [832, 185] on button "Preview" at bounding box center [850, 196] width 107 height 40
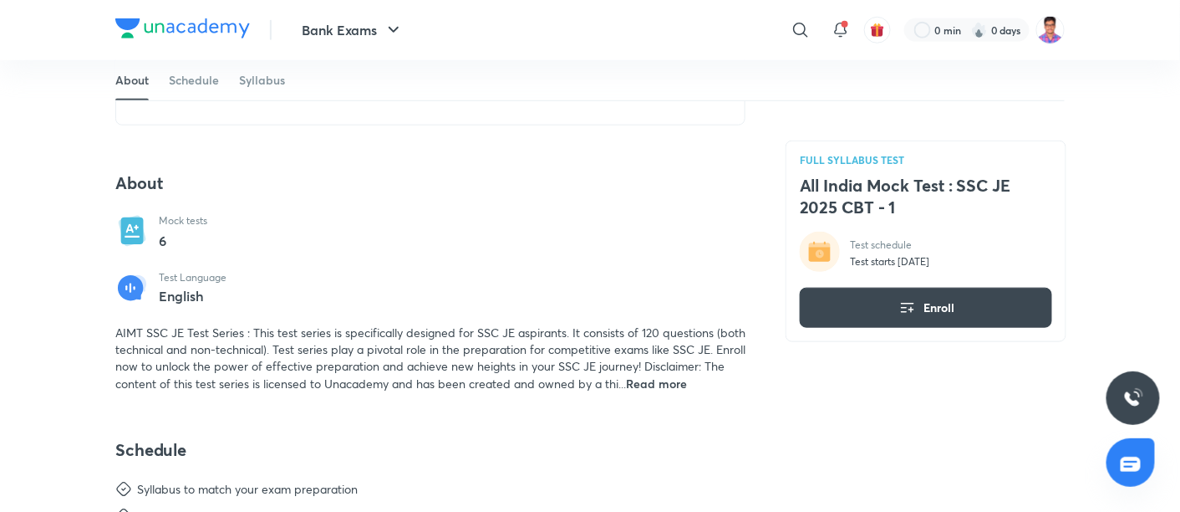
scroll to position [408, 0]
click at [687, 387] on span "Read more" at bounding box center [656, 383] width 61 height 16
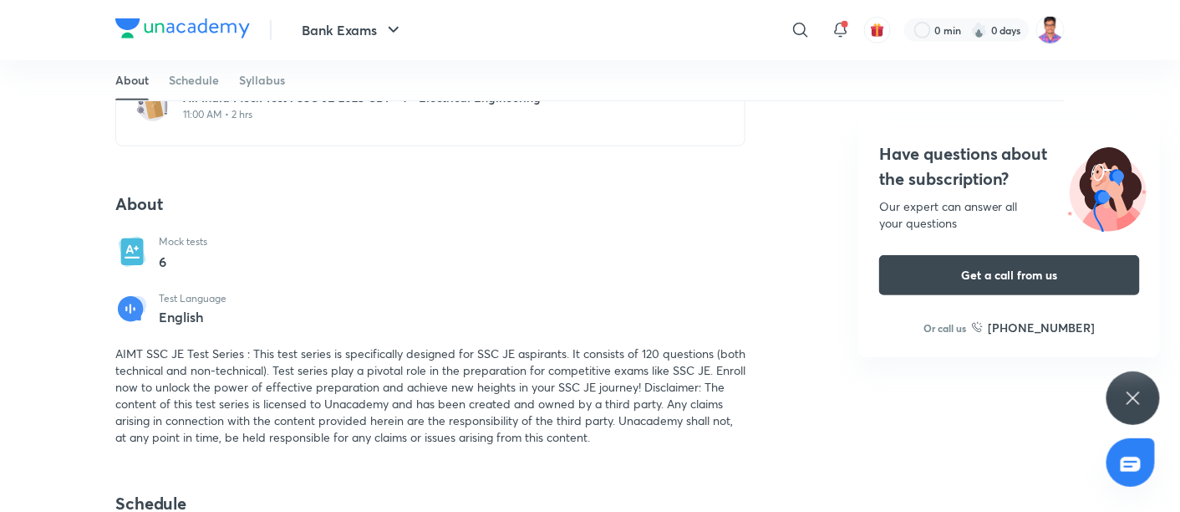
scroll to position [0, 0]
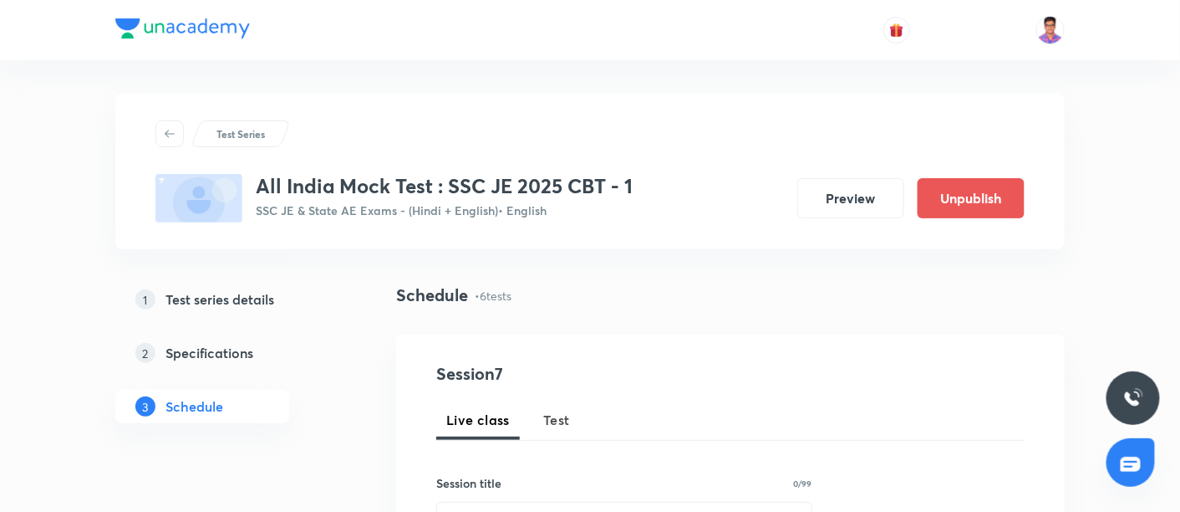
click at [1141, 400] on div at bounding box center [1133, 397] width 53 height 53
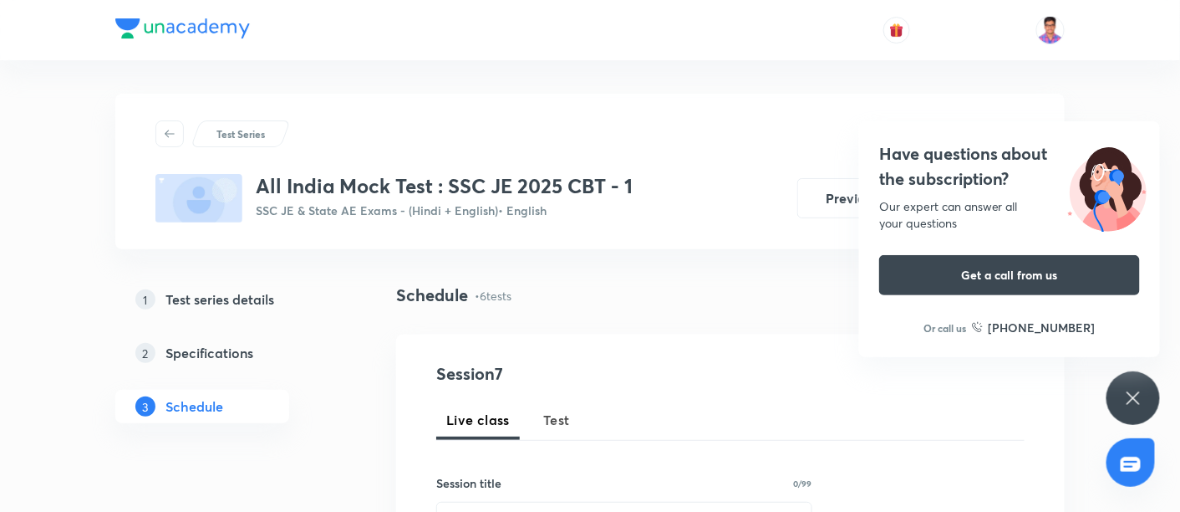
click at [1135, 397] on icon at bounding box center [1133, 397] width 13 height 13
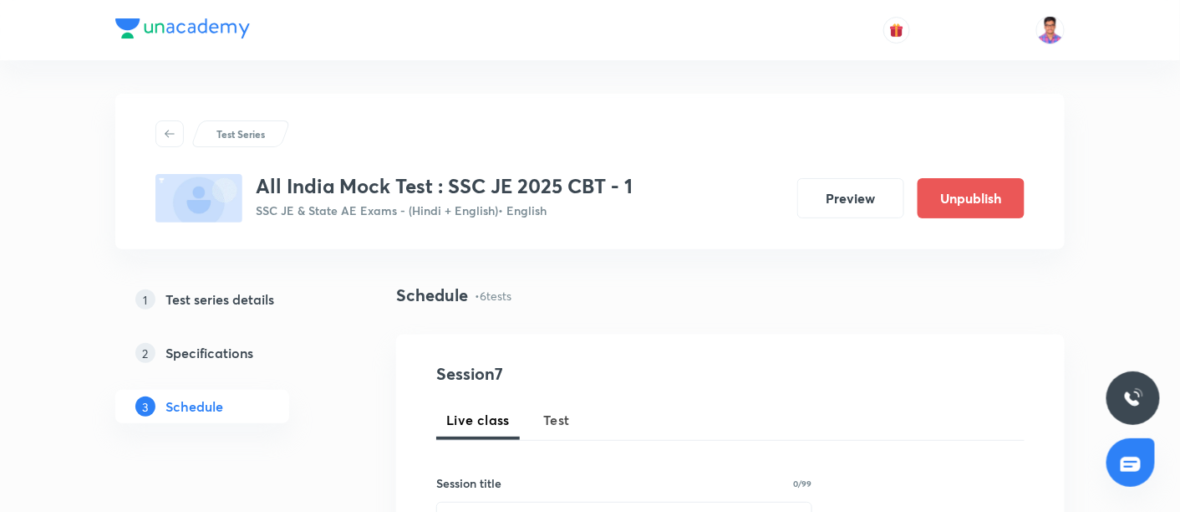
click at [177, 301] on h5 "Test series details" at bounding box center [219, 299] width 109 height 20
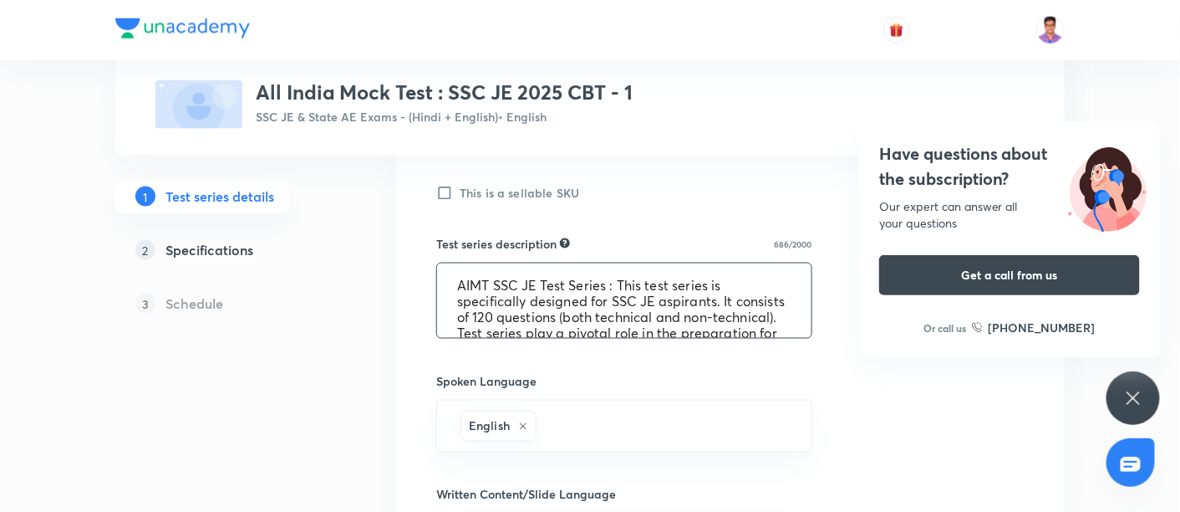
scroll to position [1, 0]
click at [532, 309] on textarea "AIMT SSC JE Test Series : This test series is specifically designed for SSC JE …" at bounding box center [624, 300] width 374 height 74
click at [542, 277] on textarea "AIMT SSC JE Test Series: This test series is specifically designed for SSC JE a…" at bounding box center [624, 300] width 374 height 74
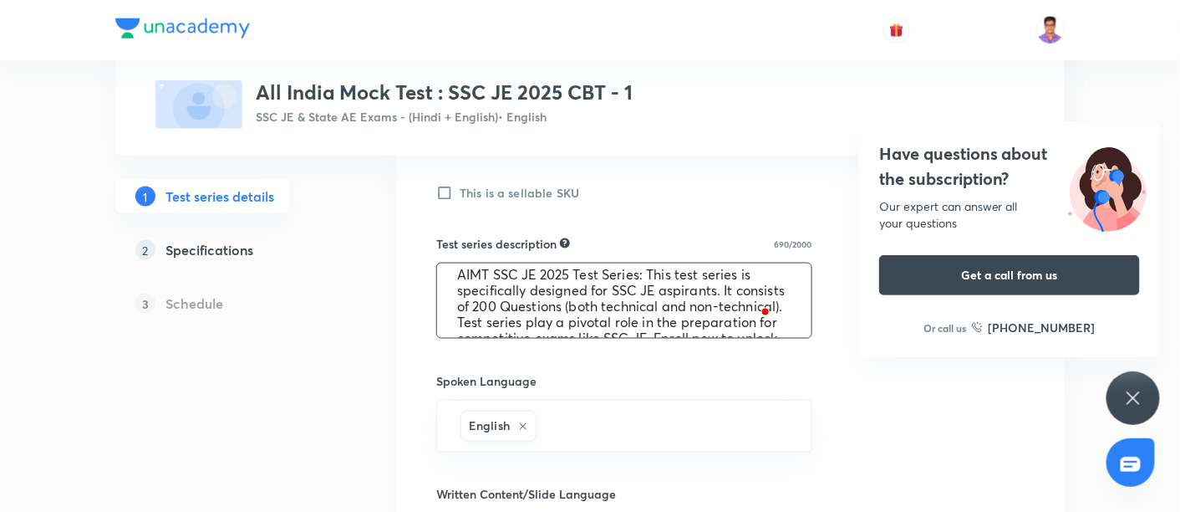
scroll to position [0, 0]
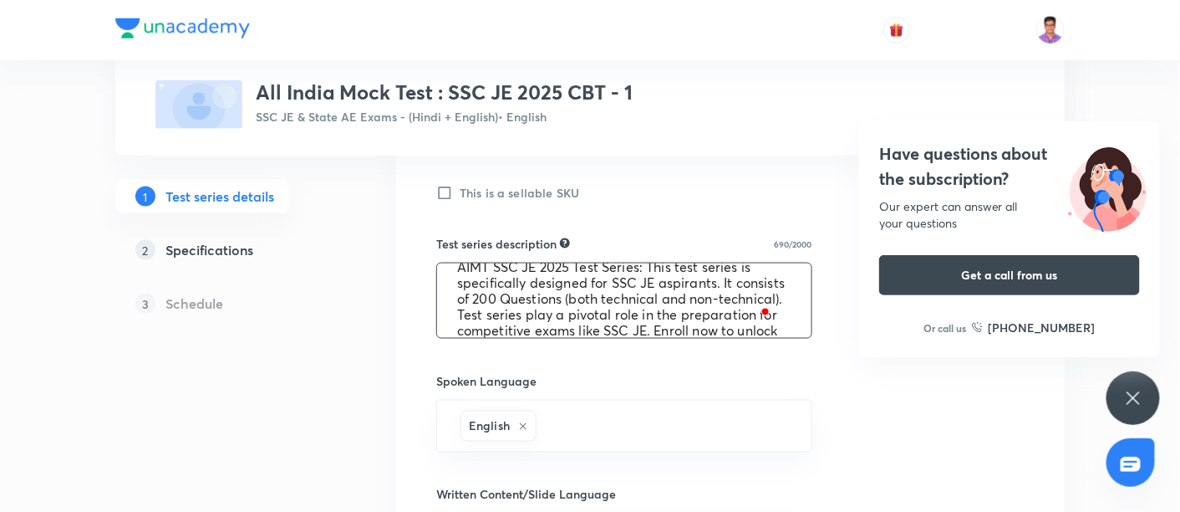
click at [639, 295] on textarea "AIMT SSC JE 2025 Test Series: This test series is specifically designed for SSC…" at bounding box center [624, 300] width 374 height 74
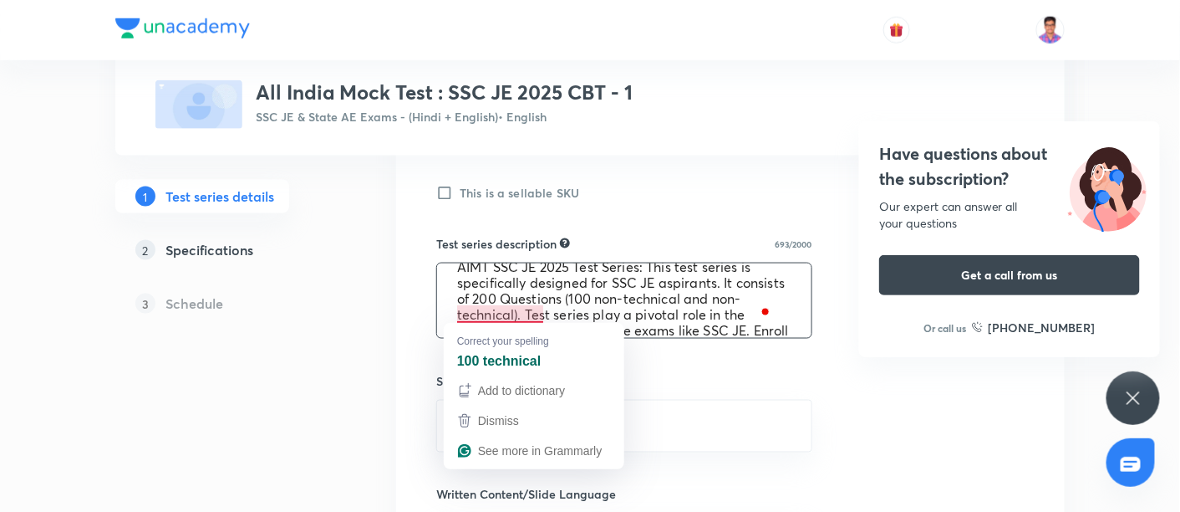
click at [458, 309] on textarea "AIMT SSC JE 2025 Test Series: This test series is specifically designed for SSC…" at bounding box center [624, 300] width 374 height 74
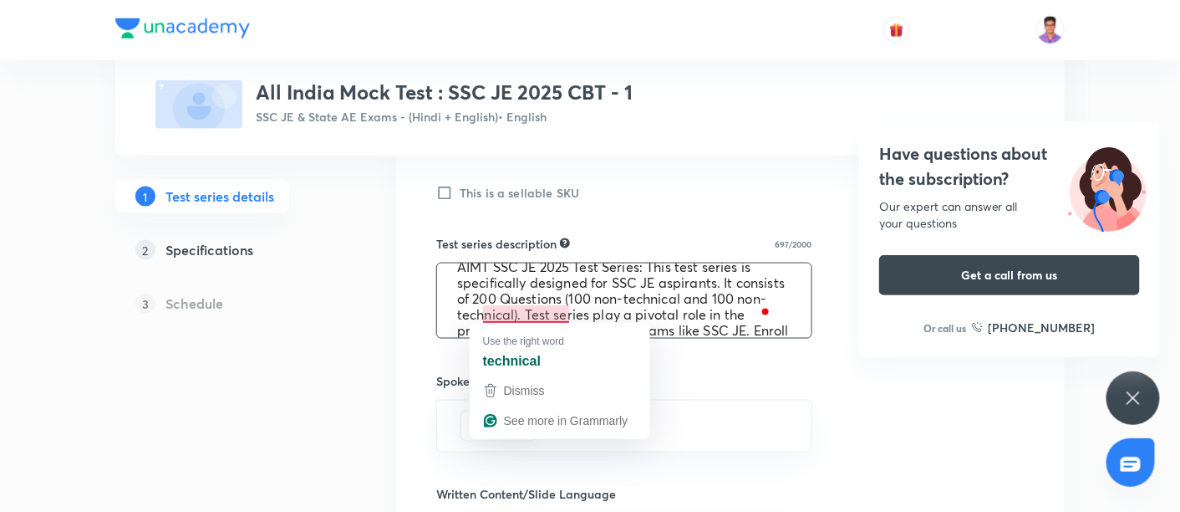
click at [515, 309] on textarea "AIMT SSC JE 2025 Test Series: This test series is specifically designed for SSC…" at bounding box center [624, 300] width 374 height 74
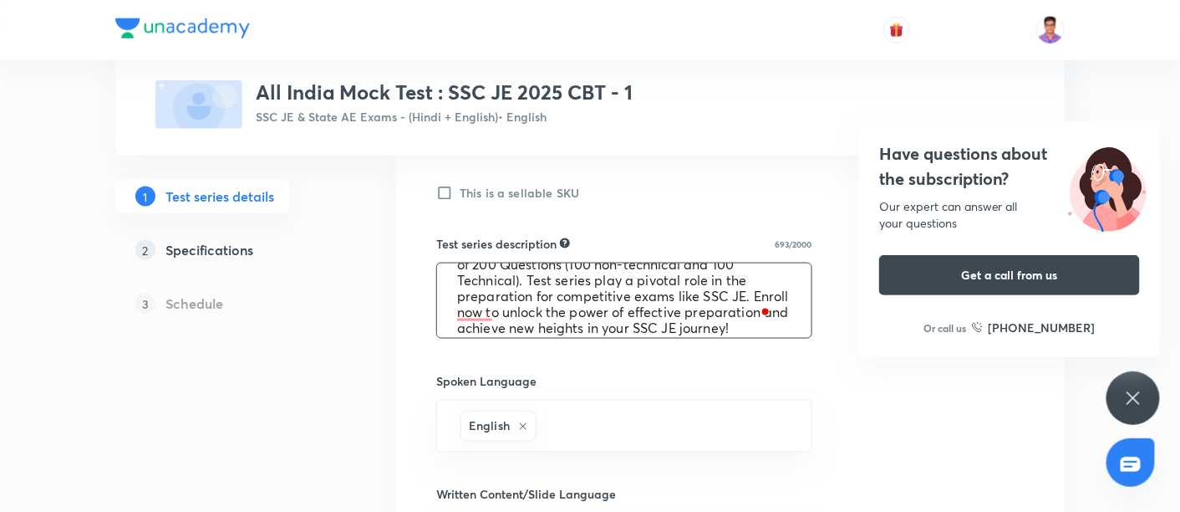
scroll to position [53, 0]
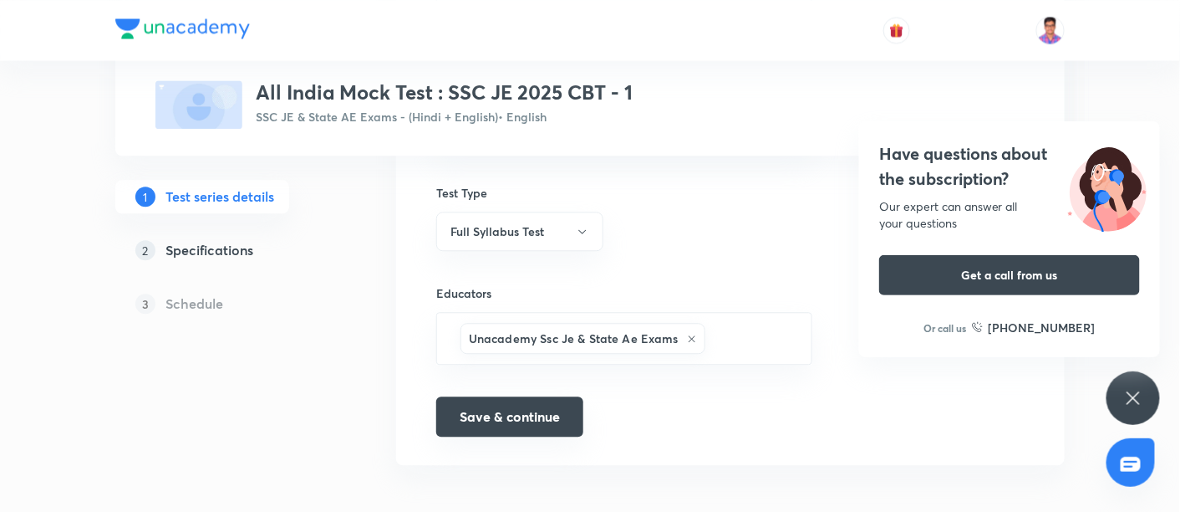
type textarea "AIMT SSC JE 2025 Test Series: This test series is specifically designed for SSC…"
click at [506, 404] on button "Save & continue" at bounding box center [509, 416] width 147 height 40
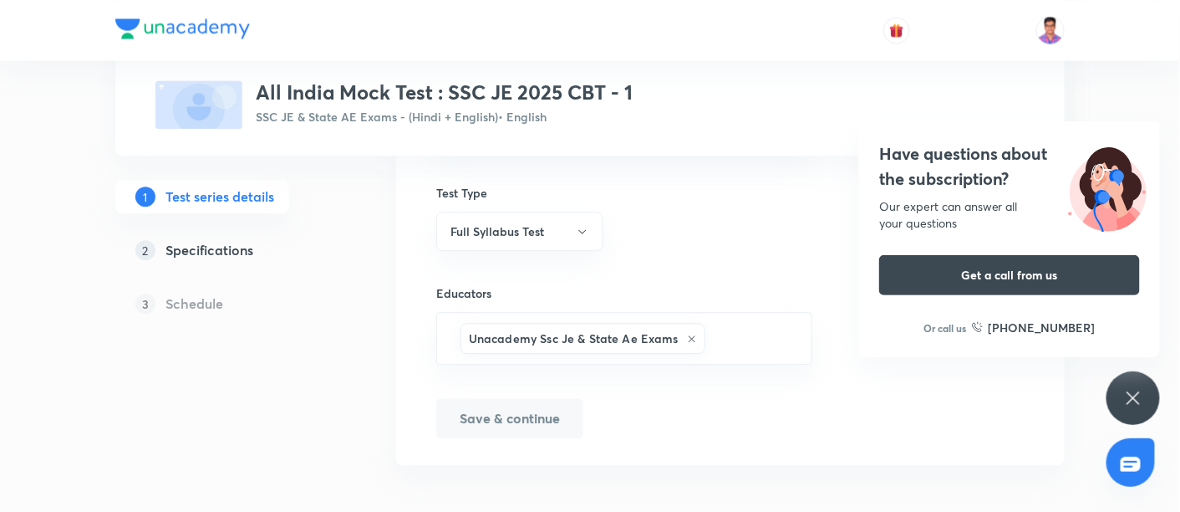
click at [1142, 391] on icon at bounding box center [1133, 398] width 20 height 20
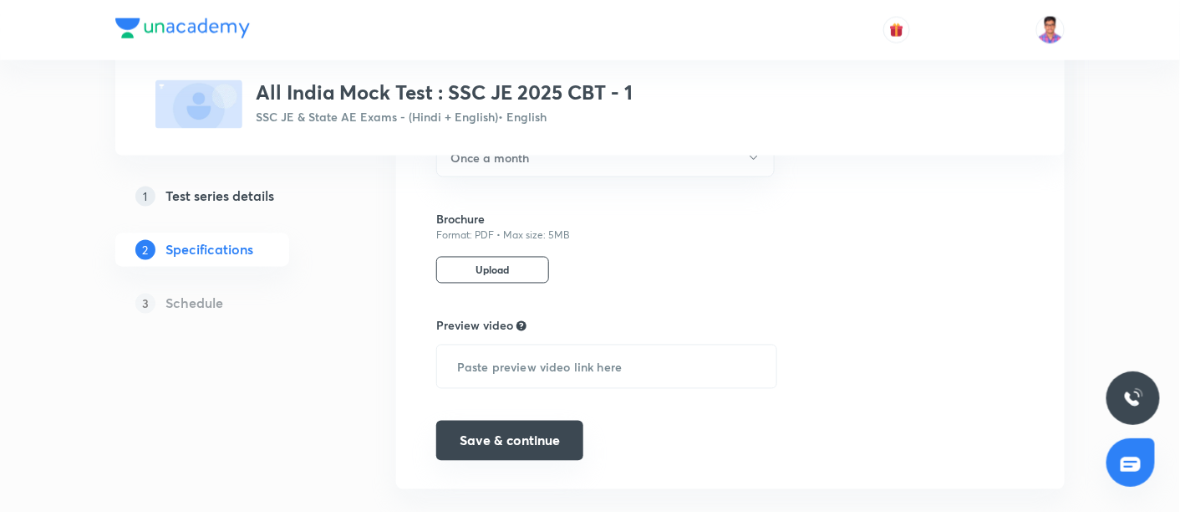
click at [482, 420] on button "Save & continue" at bounding box center [509, 440] width 147 height 40
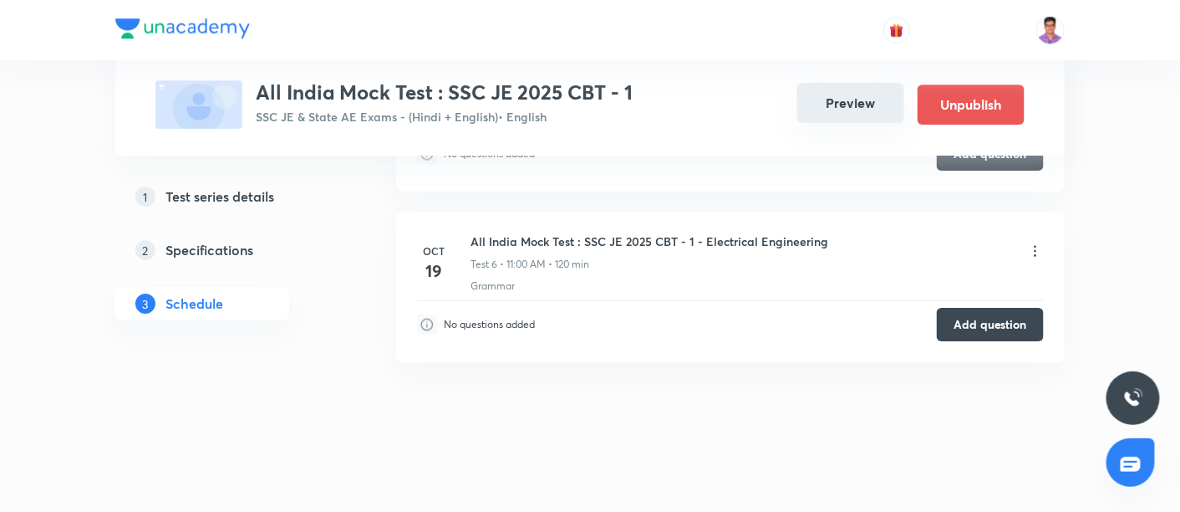
click at [848, 102] on button "Preview" at bounding box center [850, 103] width 107 height 40
